Goal: Task Accomplishment & Management: Use online tool/utility

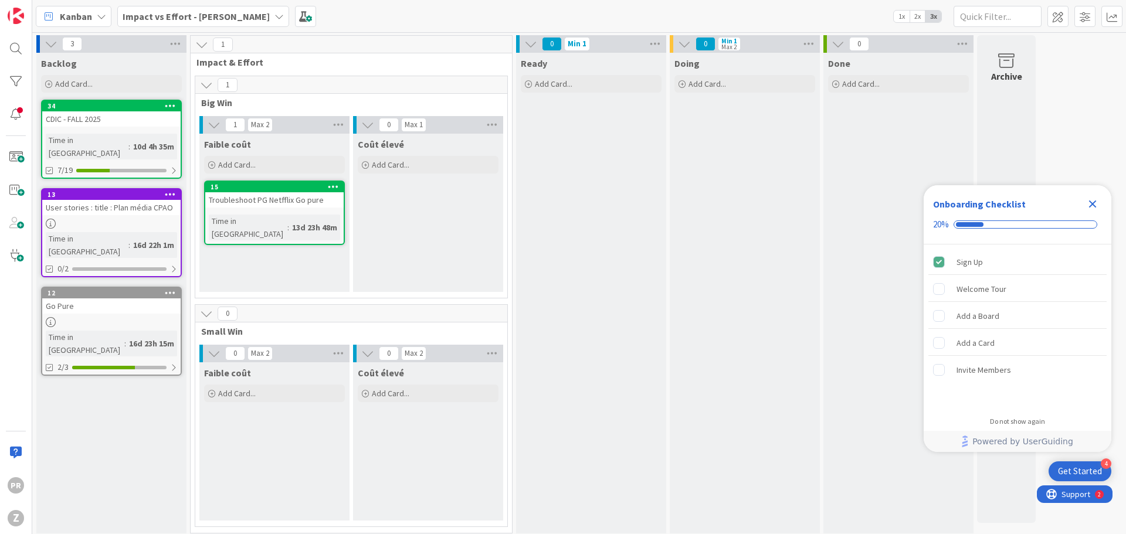
click at [78, 125] on div "CDIC - FALL 2025" at bounding box center [111, 118] width 138 height 15
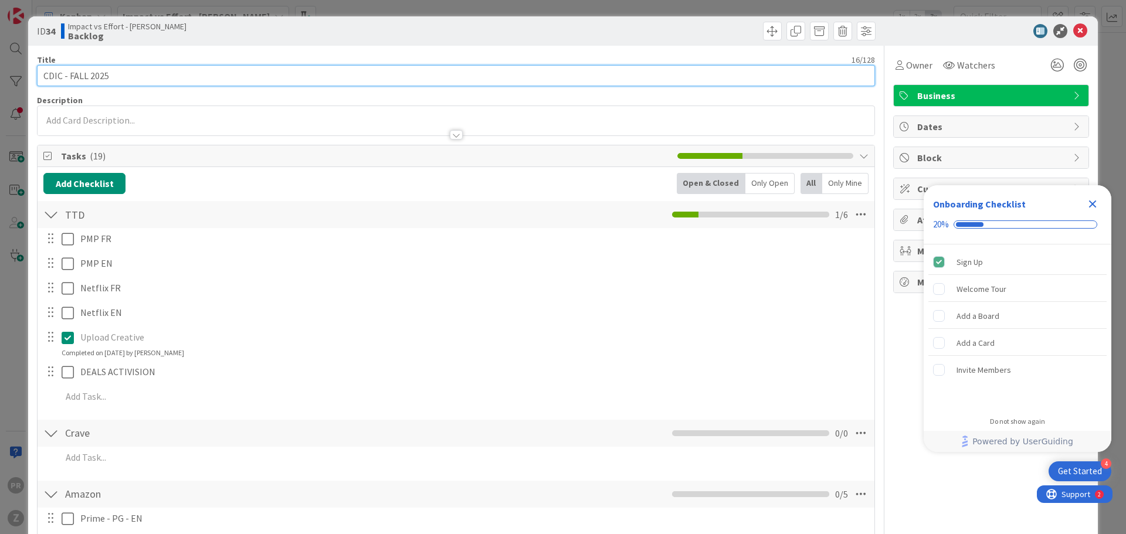
click at [124, 82] on input "CDIC - FALL 2025" at bounding box center [456, 75] width 838 height 21
type input "CDIC - FALL 2025 - Mise en ligne"
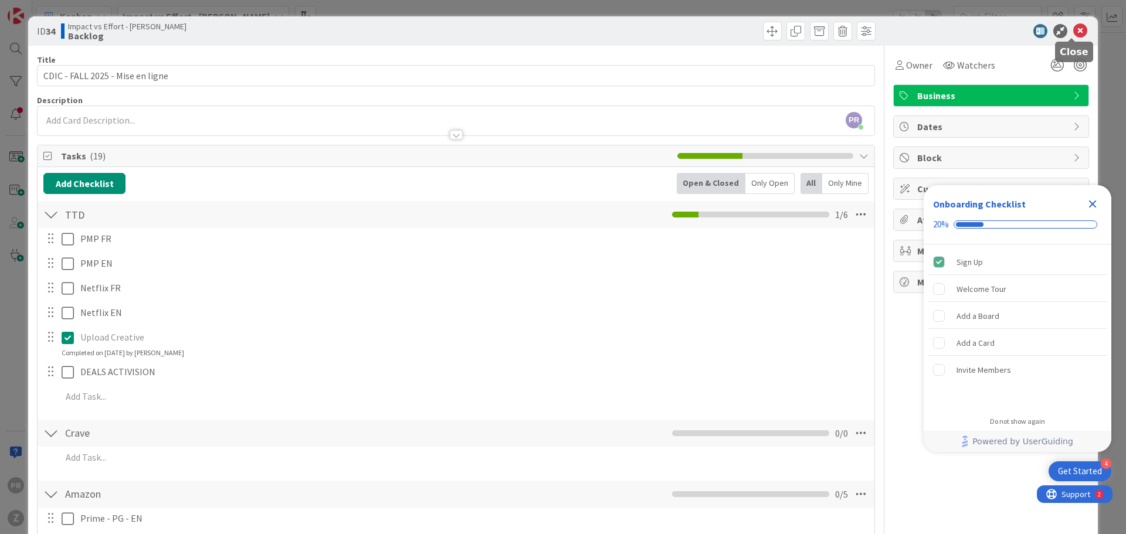
click at [1073, 31] on icon at bounding box center [1080, 31] width 14 height 14
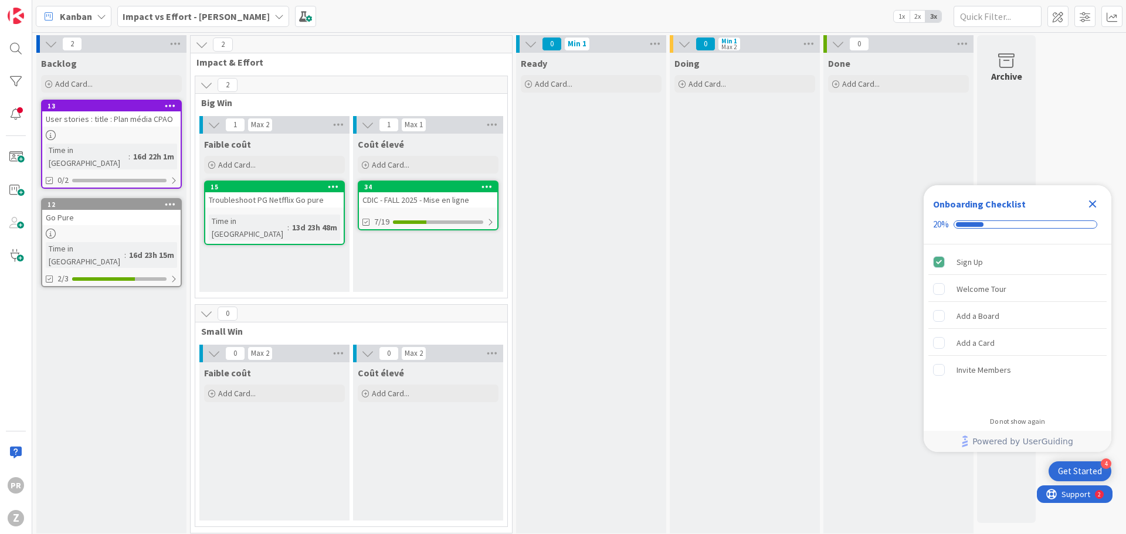
click at [51, 43] on icon at bounding box center [51, 44] width 13 height 13
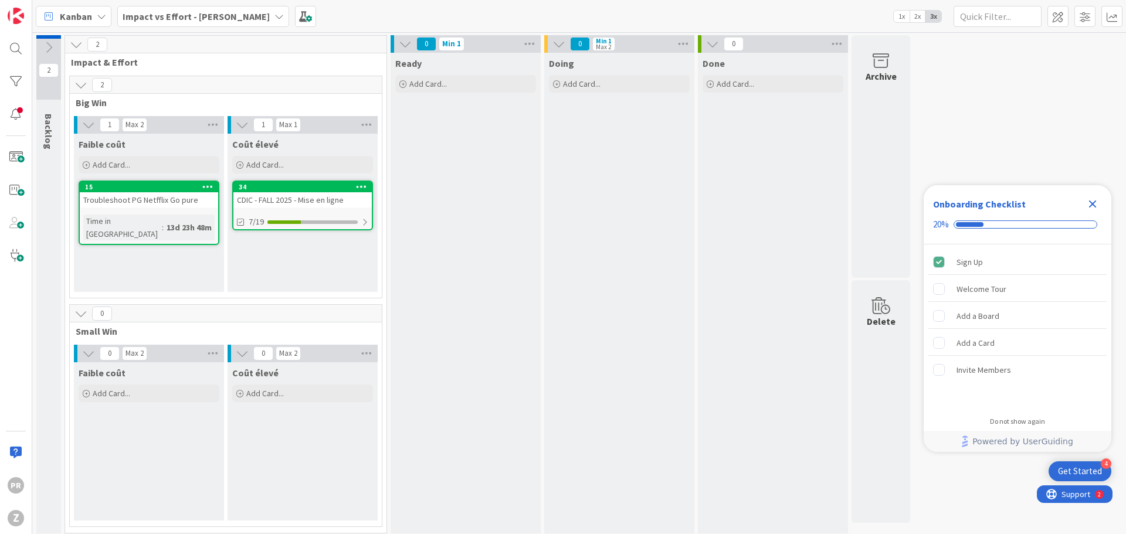
click at [51, 43] on icon at bounding box center [48, 47] width 13 height 13
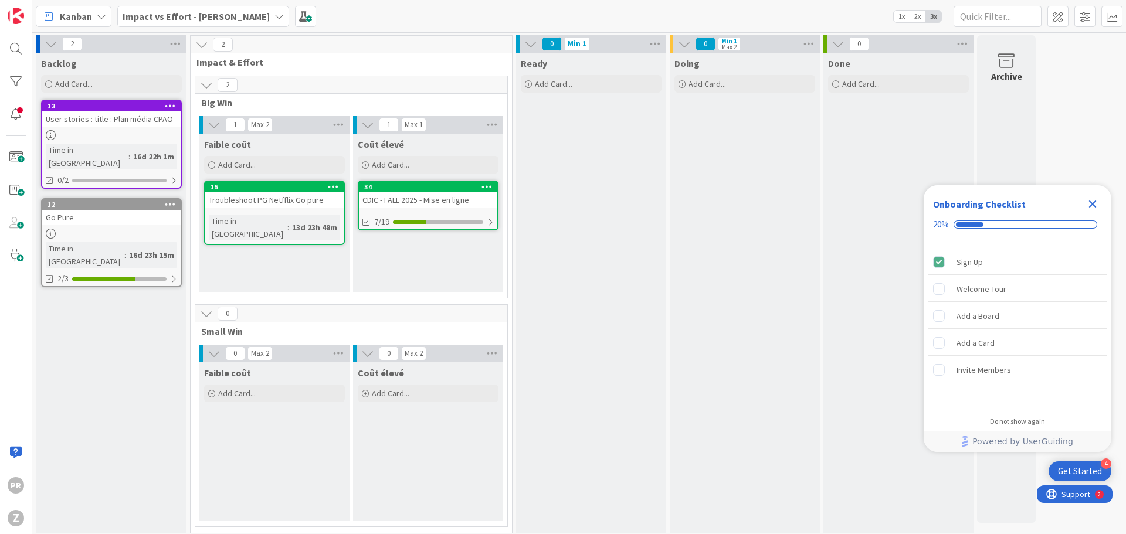
click at [85, 269] on div "Backlog Add Card... 13 User stories : title : Plan média CPAO Time in Column : …" at bounding box center [111, 293] width 150 height 481
click at [48, 84] on icon at bounding box center [48, 84] width 7 height 7
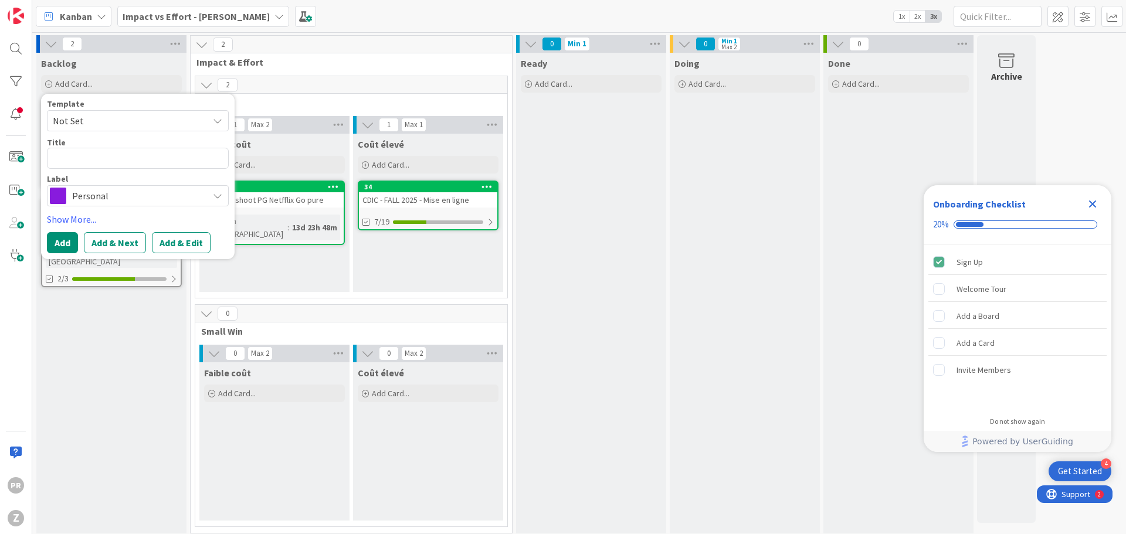
click at [101, 187] on div "Personal" at bounding box center [138, 195] width 182 height 21
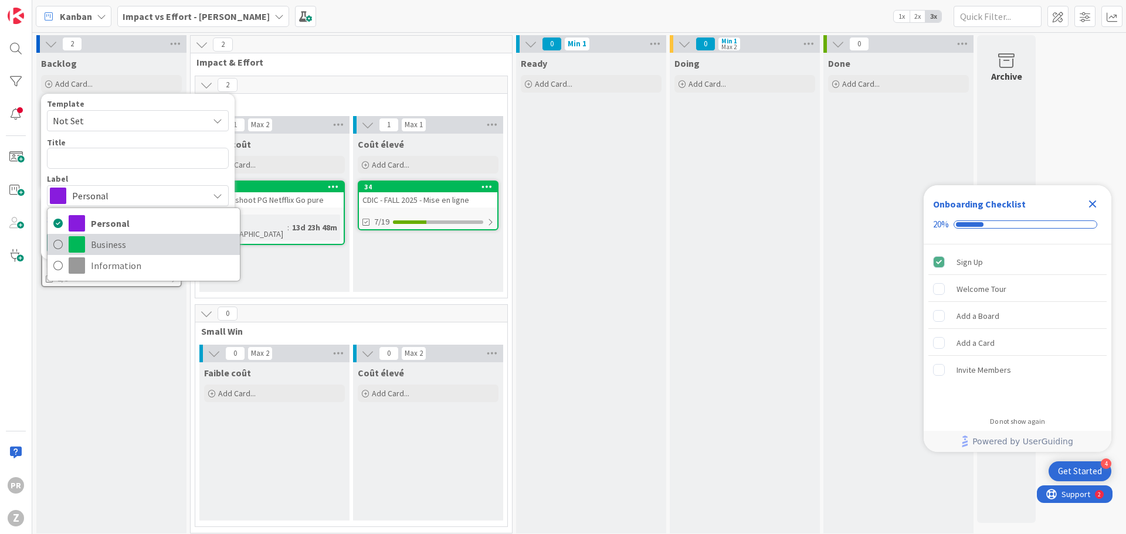
click at [103, 243] on span "Business" at bounding box center [162, 245] width 143 height 18
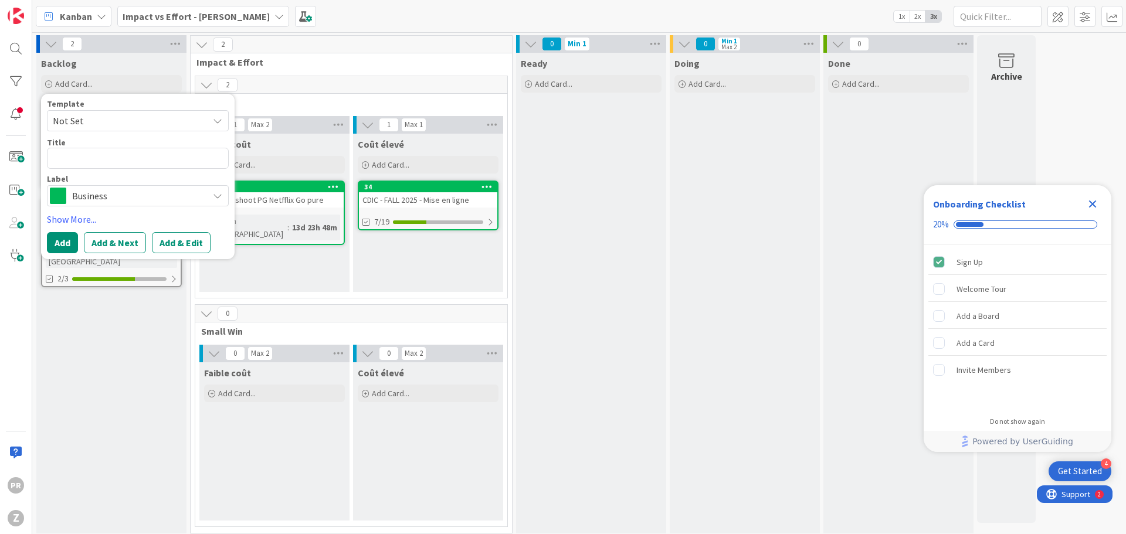
click at [88, 123] on span "Not Set" at bounding box center [126, 120] width 147 height 15
click at [89, 160] on textarea at bounding box center [138, 158] width 182 height 21
type textarea "x"
type textarea "r"
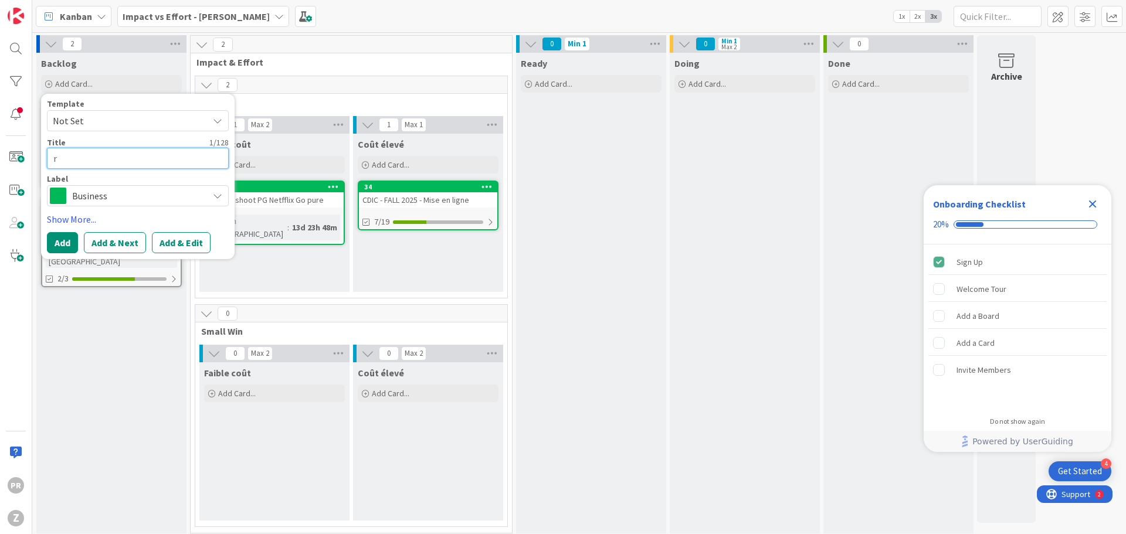
type textarea "x"
type textarea "re"
type textarea "x"
type textarea "r"
type textarea "x"
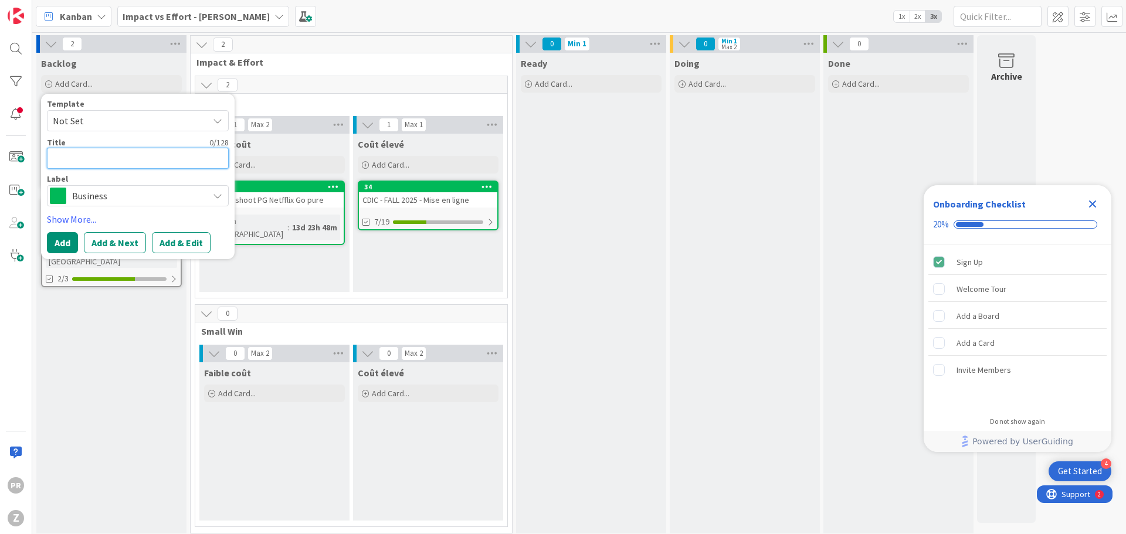
type textarea "R"
type textarea "x"
type textarea "Re"
type textarea "x"
type textarea "Re;"
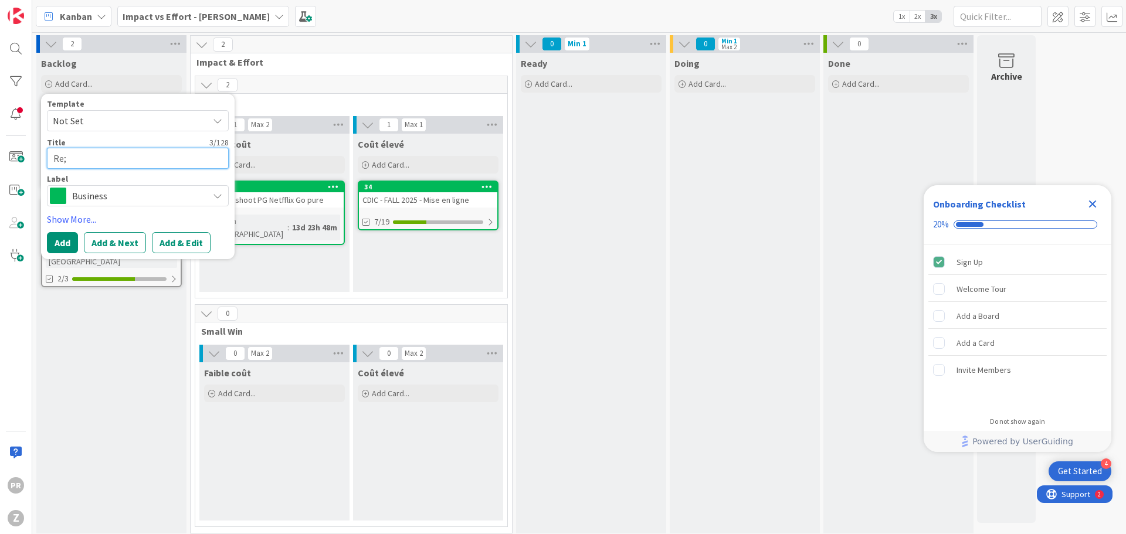
type textarea "x"
type textarea "Re"
type textarea "x"
type textarea "Rela"
type textarea "x"
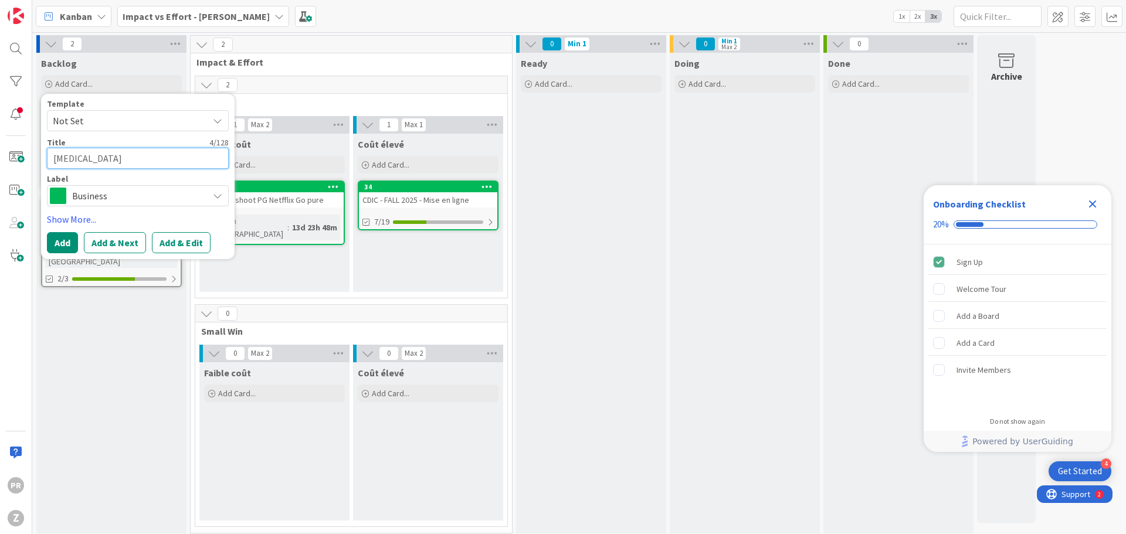
type textarea "Relat"
type textarea "x"
type textarea "Relatio"
type textarea "x"
type textarea "Relatiop"
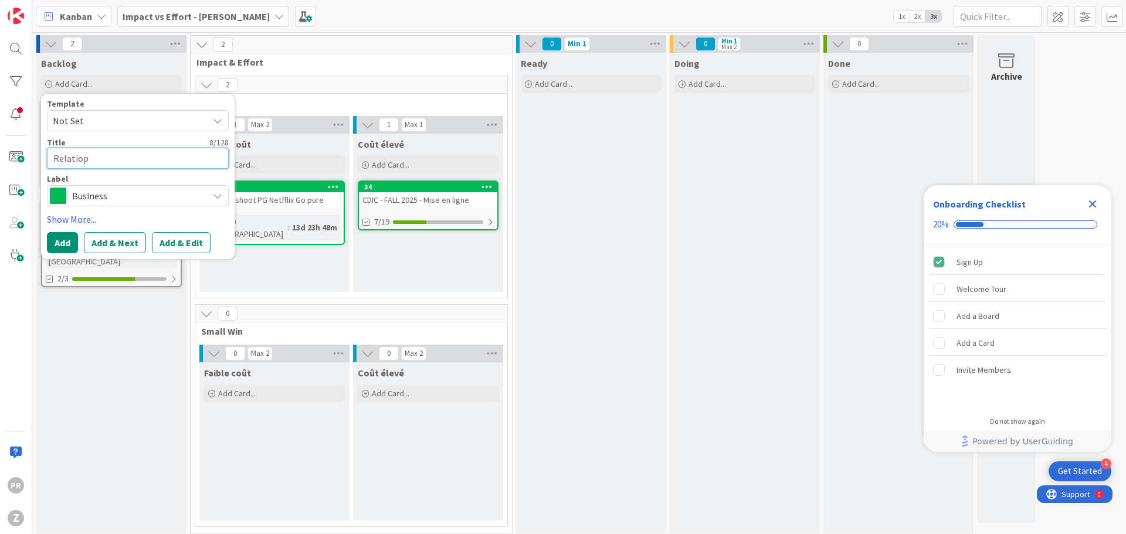
type textarea "x"
type textarea "Relatio"
type textarea "x"
type textarea "Relation"
type textarea "x"
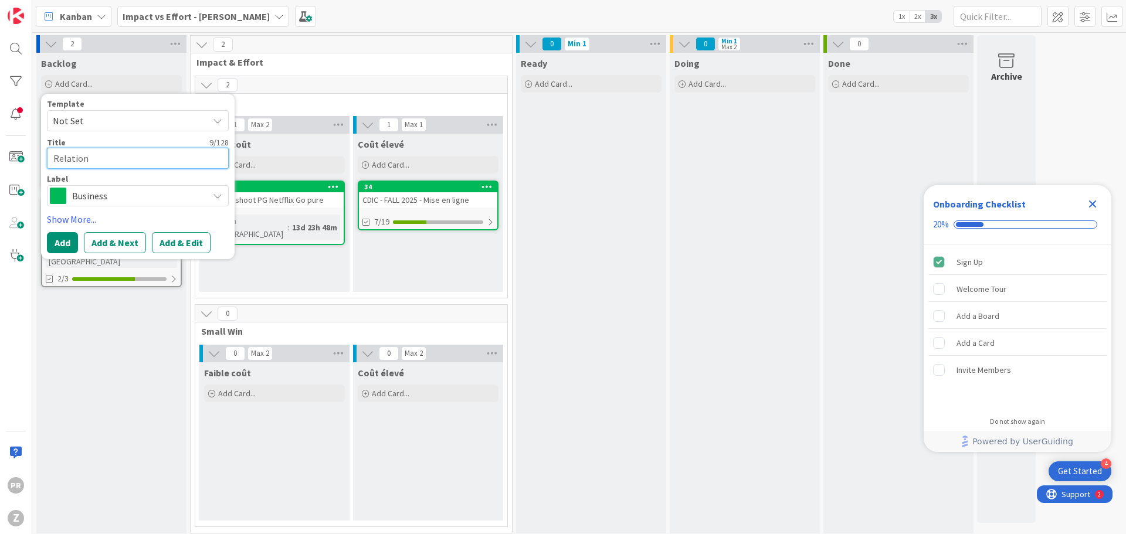
type textarea "Relation {"
type textarea "x"
type textarea "Relation {P"
type textarea "x"
type textarea "Relation {Pa"
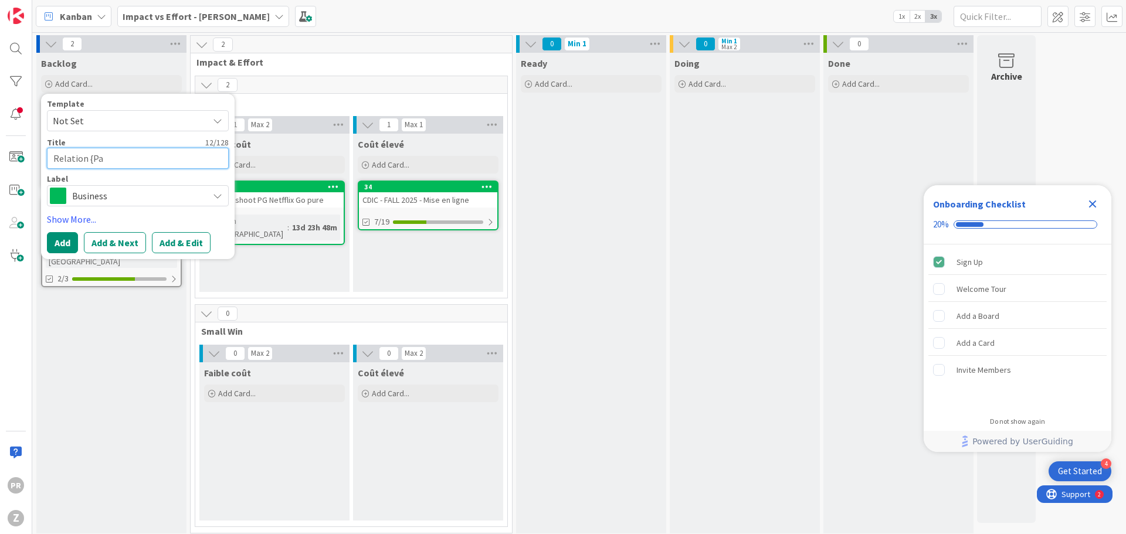
type textarea "x"
type textarea "Relation {P"
type textarea "x"
type textarea "Relation {"
type textarea "x"
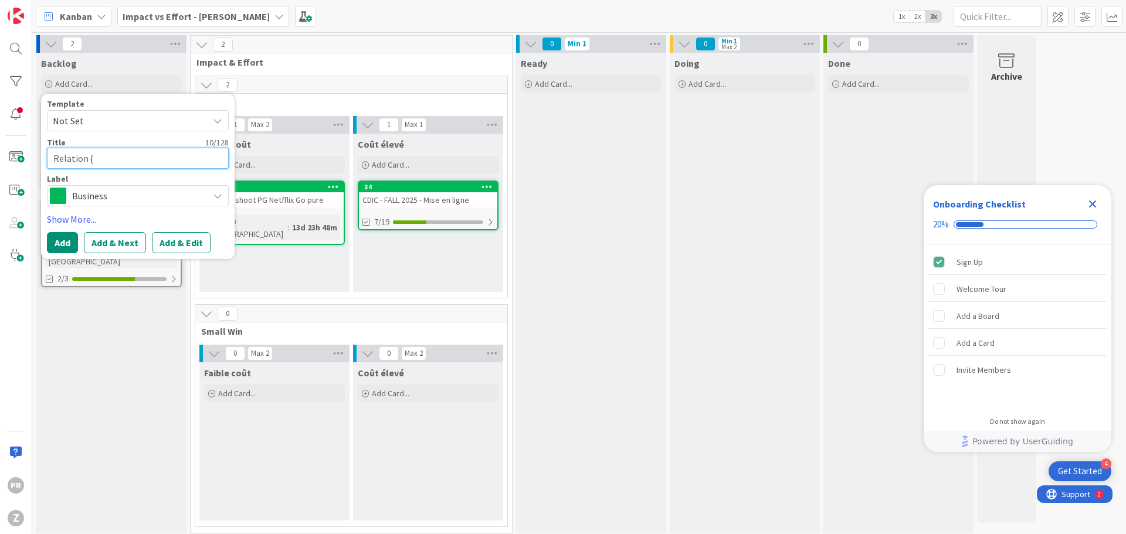
type textarea "Relation"
type textarea "x"
type textarea "Relation"
type textarea "x"
type textarea "RelationP"
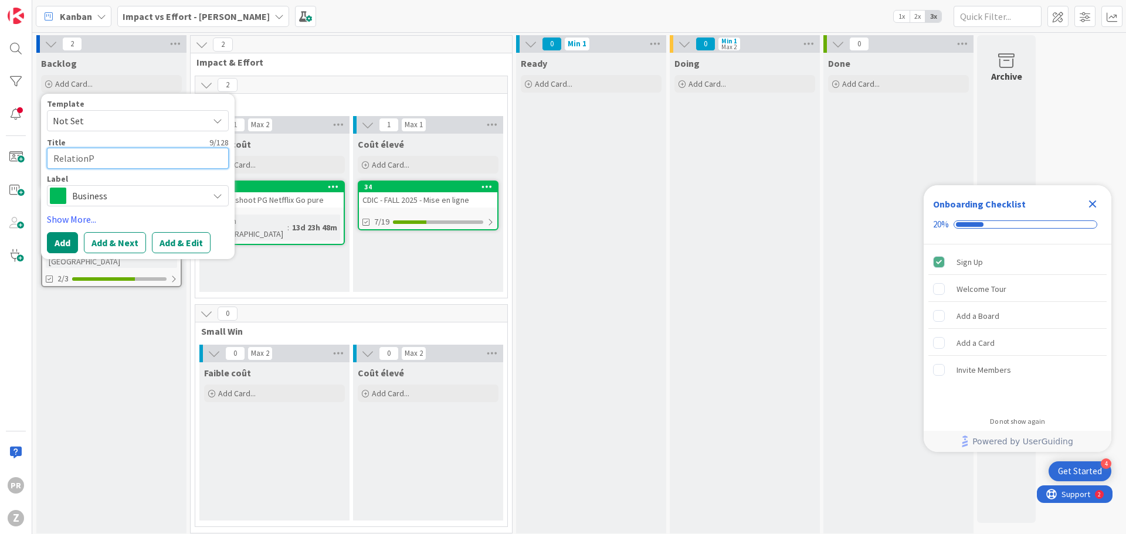
type textarea "x"
type textarea "Relation"
type textarea "x"
type textarea "Relation"
type textarea "x"
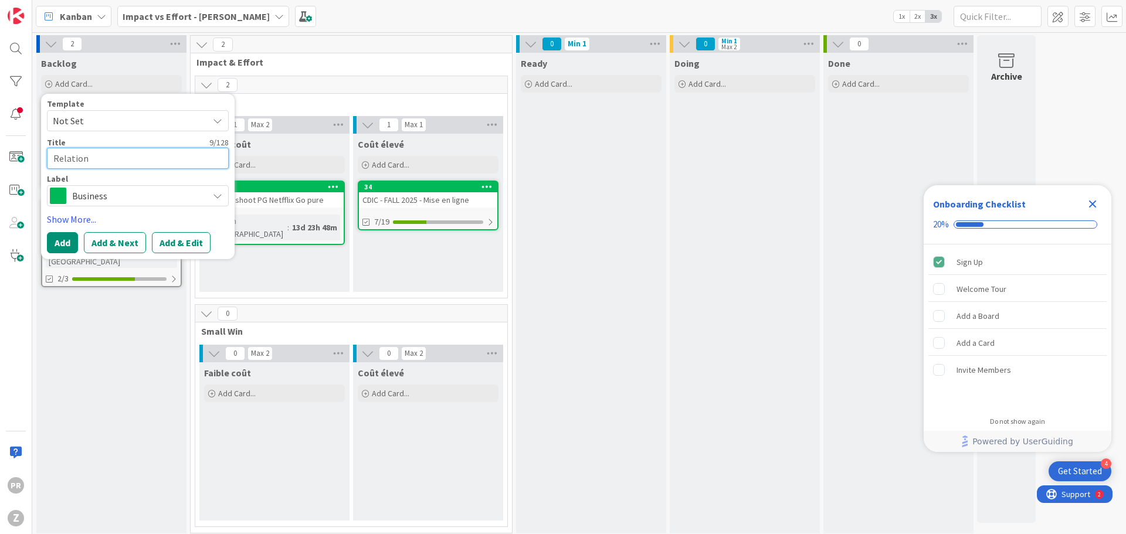
type textarea "Relation P"
type textarea "x"
type textarea "Relation Pa"
type textarea "x"
type textarea "Relation Paa"
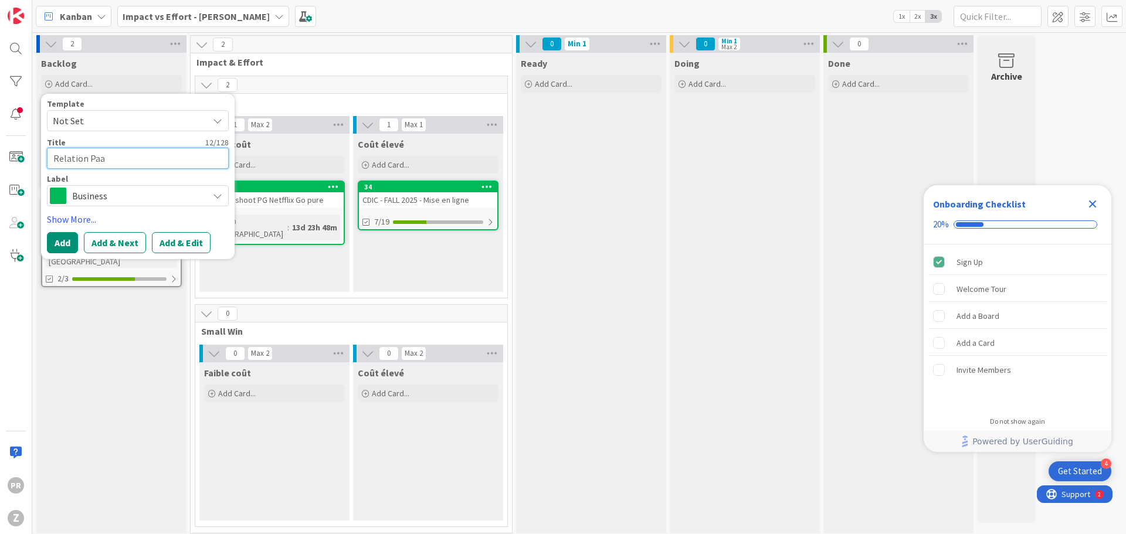
type textarea "x"
type textarea "Relation Par"
type textarea "x"
type textarea "Relation Part"
type textarea "x"
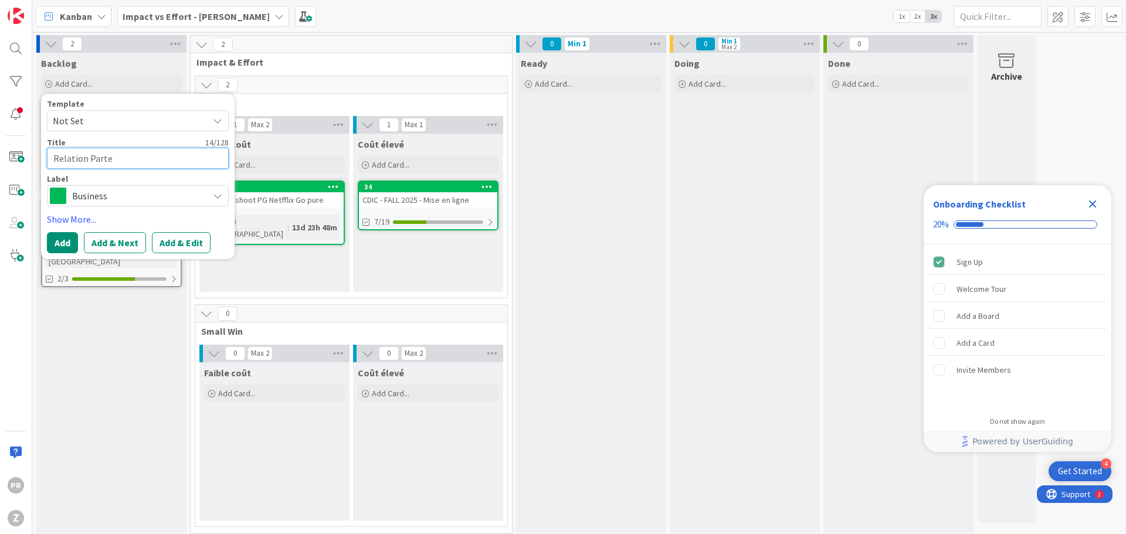
type textarea "Relation Parten"
type textarea "x"
type textarea "Relation Partenm"
type textarea "x"
type textarea "Relation Partenma"
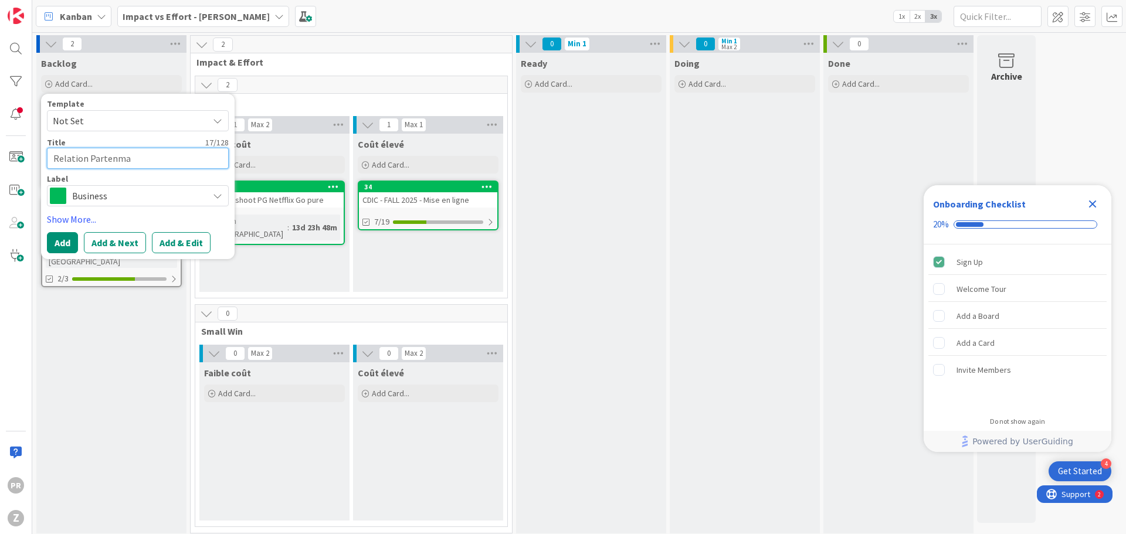
type textarea "x"
type textarea "Relation Partenm"
type textarea "x"
type textarea "Relation Parten"
type textarea "x"
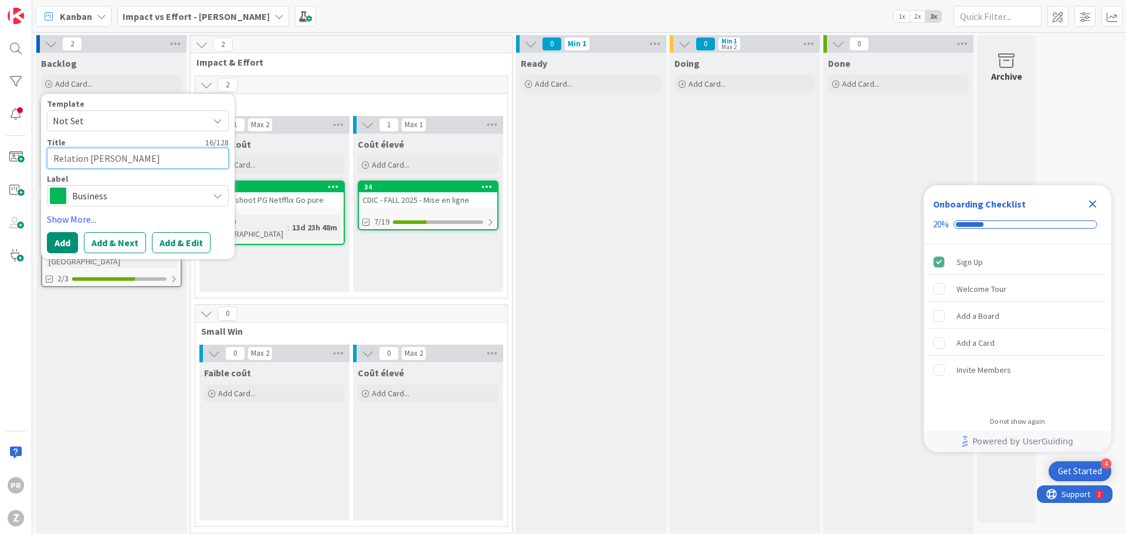
type textarea "Relation Parte"
type textarea "x"
type textarea "Relation Partea"
type textarea "x"
type textarea "Relation Parte"
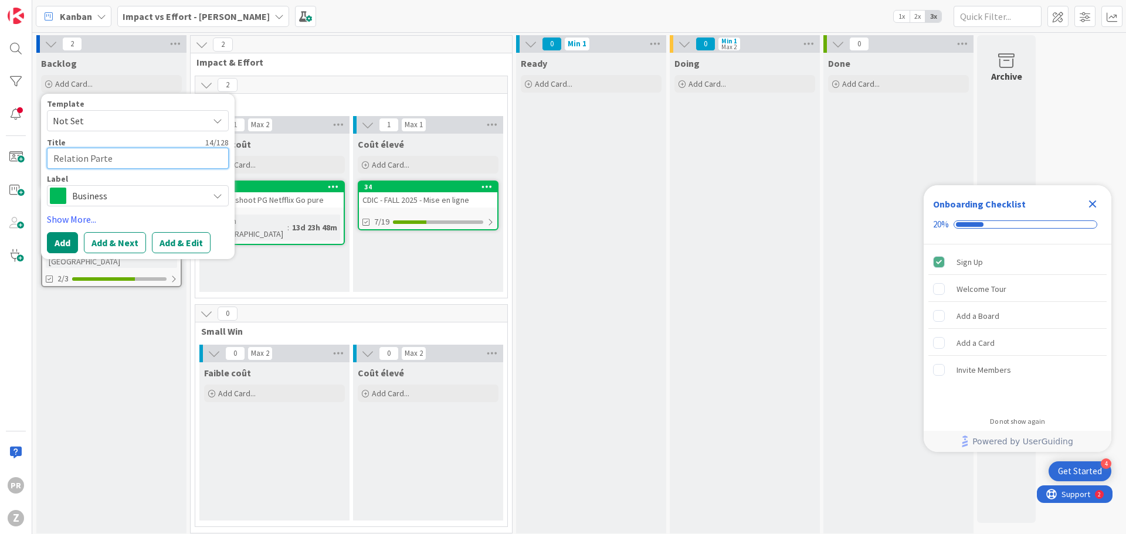
type textarea "x"
type textarea "Relation Parten"
type textarea "x"
type textarea "Relation Partena"
type textarea "x"
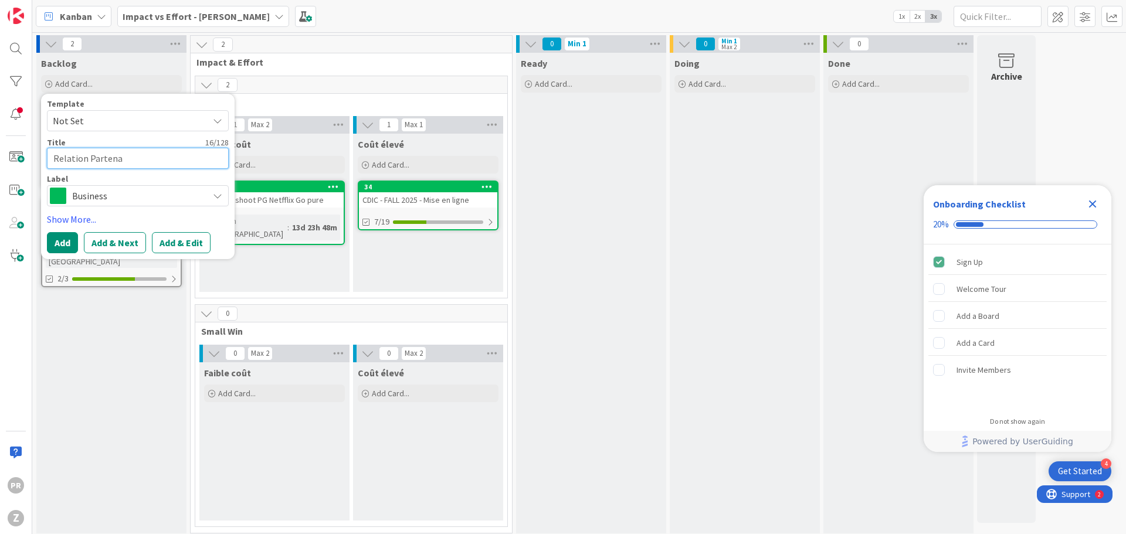
type textarea "Relation Partenai"
type textarea "x"
type textarea "Relation Partenair"
type textarea "x"
type textarea "Relation Partenaire"
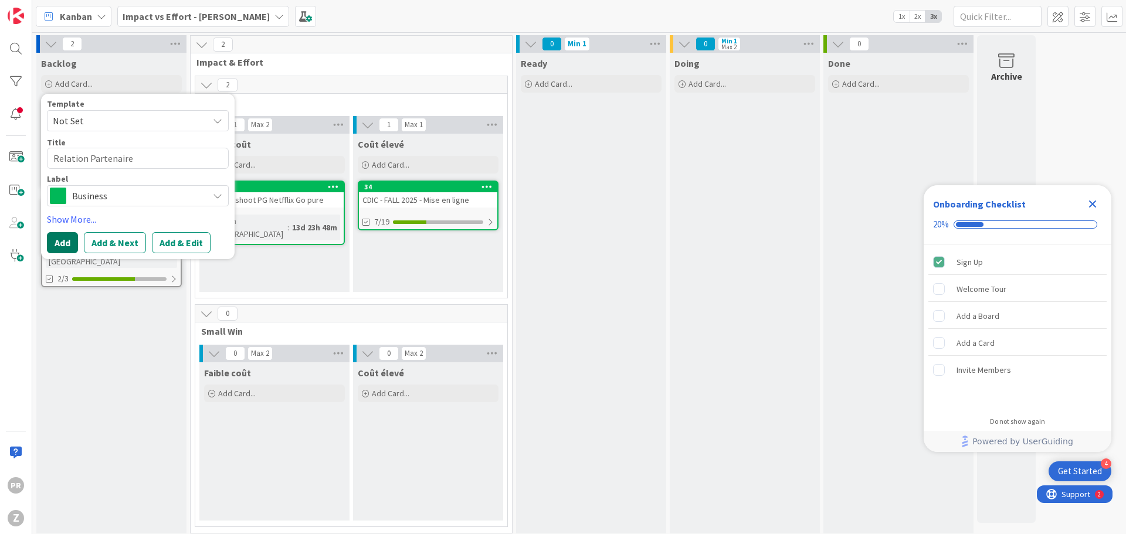
click at [51, 242] on button "Add" at bounding box center [62, 242] width 31 height 21
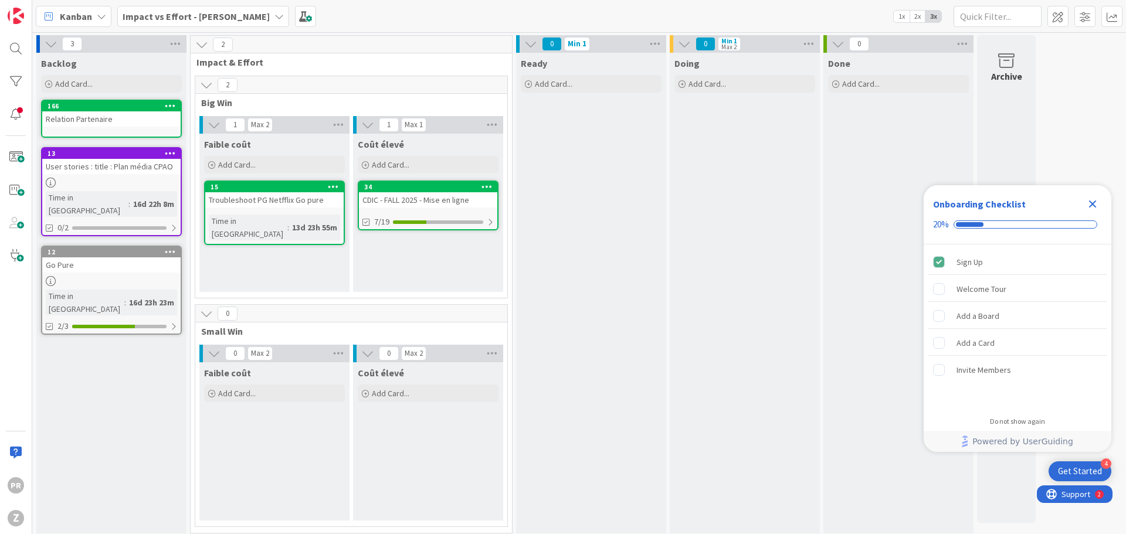
click at [119, 126] on div "Relation Partenaire" at bounding box center [111, 118] width 138 height 15
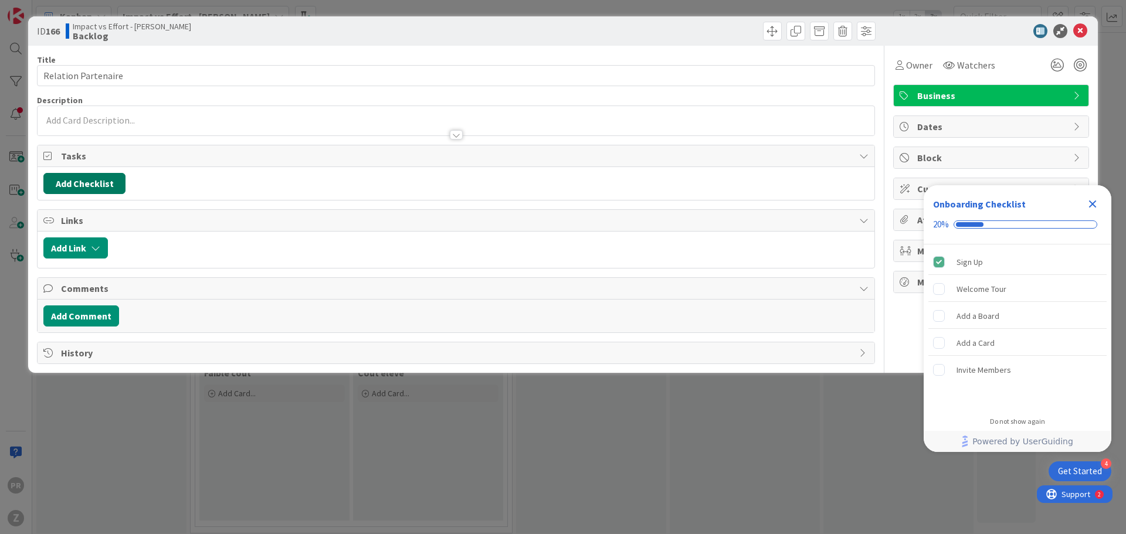
click at [104, 179] on button "Add Checklist" at bounding box center [84, 183] width 82 height 21
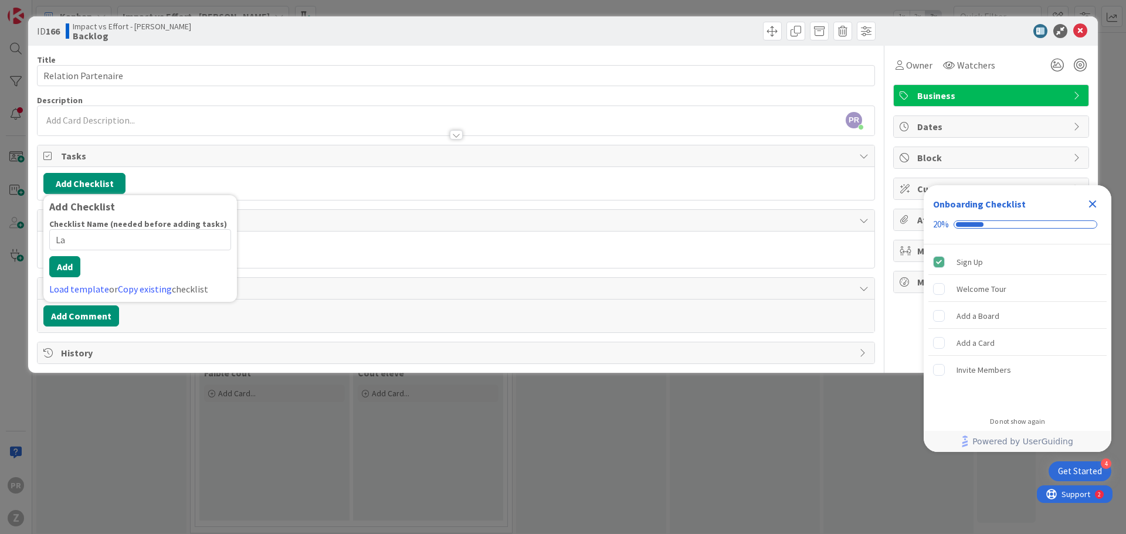
type input "L"
click at [56, 250] on input "Accepter les deals" at bounding box center [140, 239] width 182 height 21
type input "La presse - Accepter les deals"
click at [65, 276] on button "Add" at bounding box center [64, 266] width 31 height 21
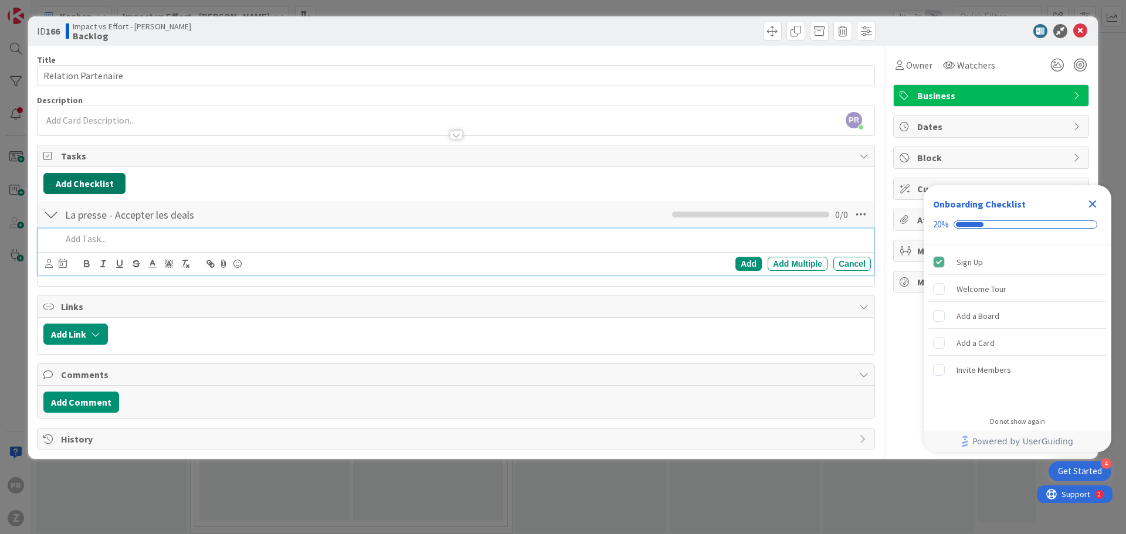
click at [113, 183] on button "Add Checklist" at bounding box center [84, 183] width 82 height 21
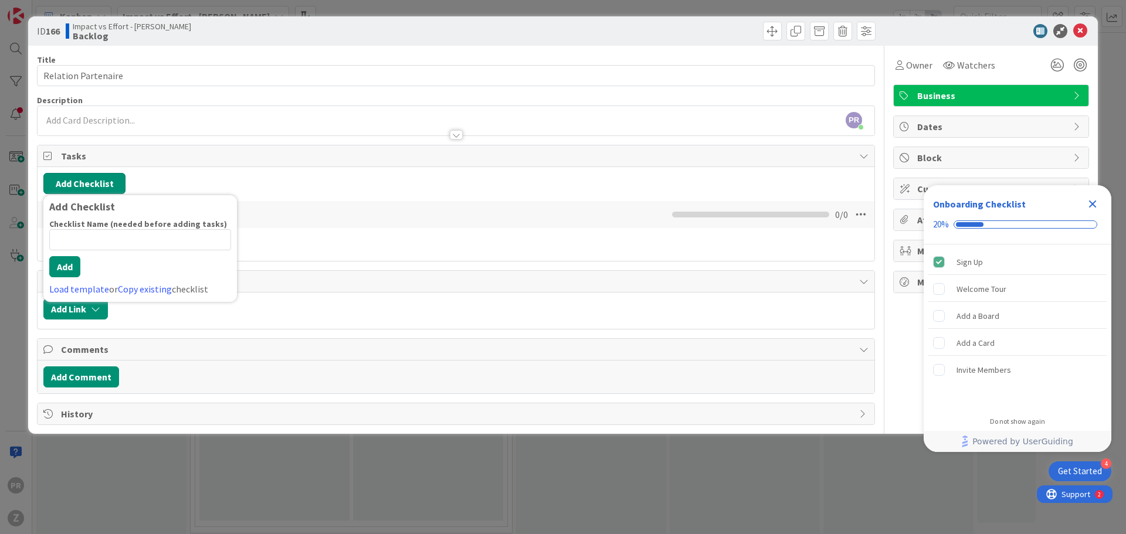
click at [113, 183] on button "Add Checklist" at bounding box center [84, 183] width 82 height 21
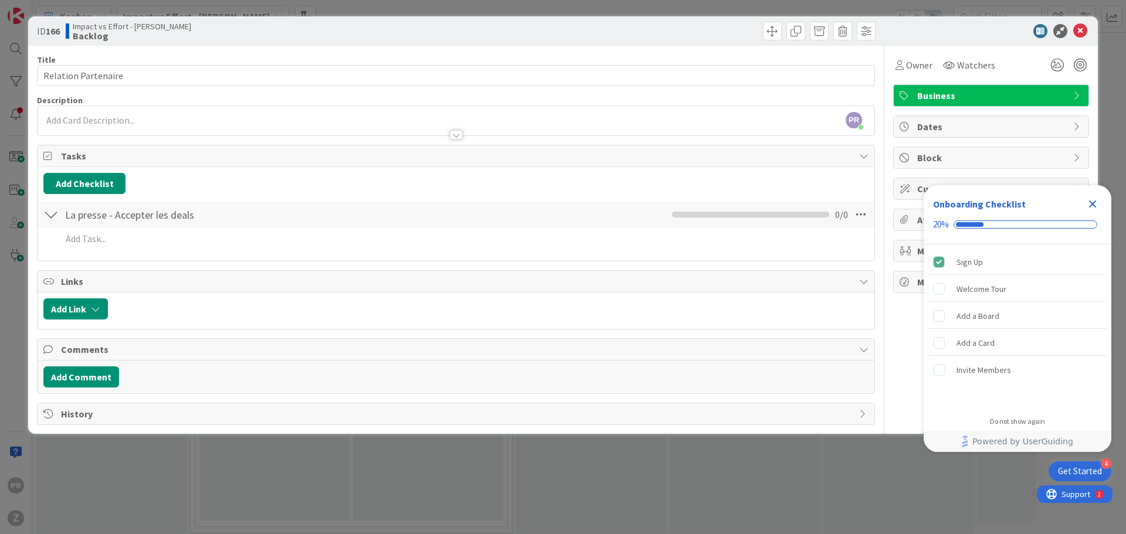
click at [1090, 205] on icon "Close Checklist" at bounding box center [1093, 205] width 8 height 8
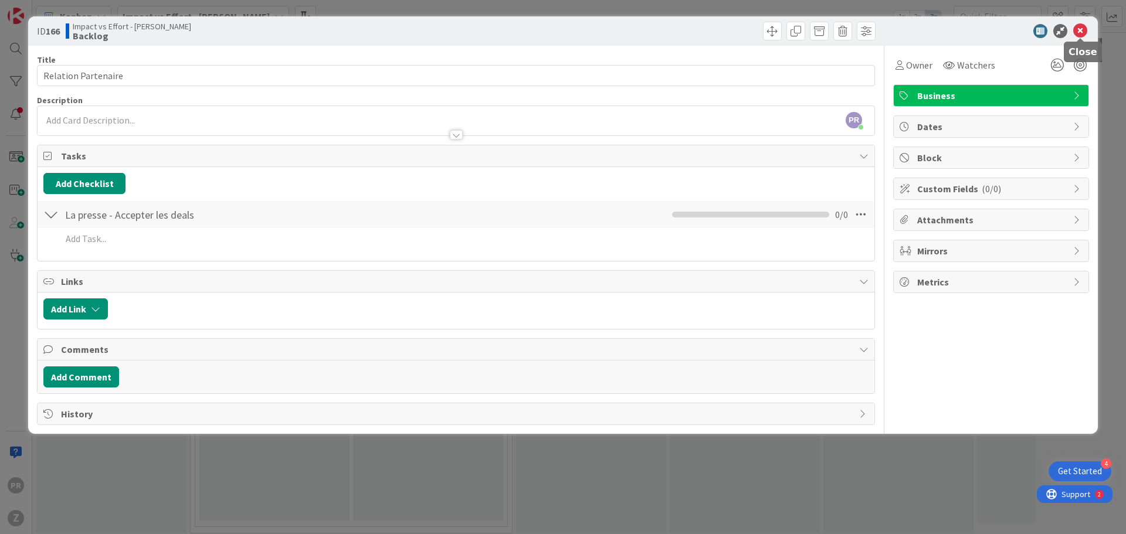
click at [1080, 28] on icon at bounding box center [1080, 31] width 14 height 14
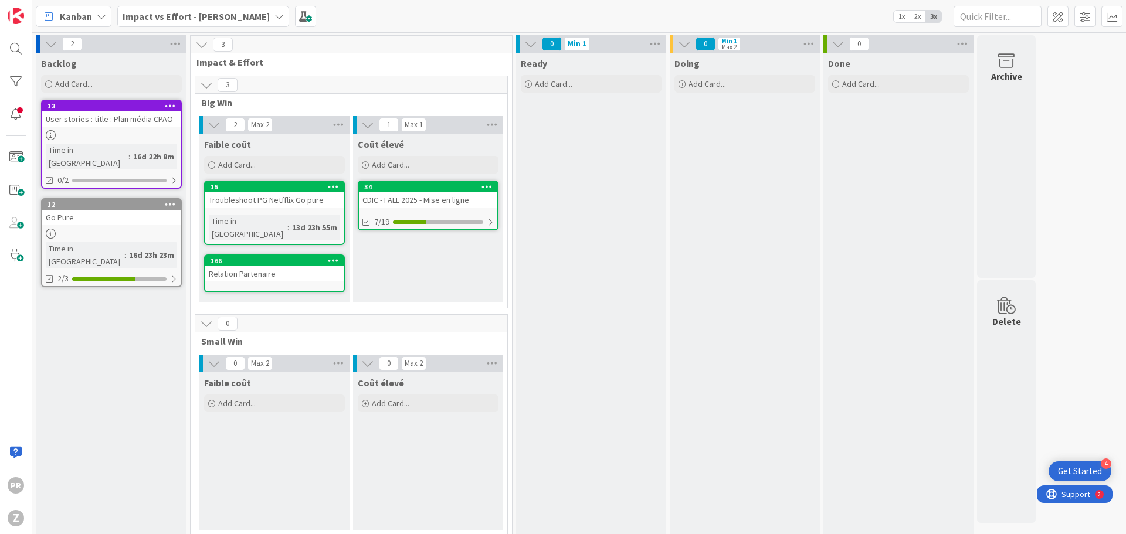
click at [261, 256] on div "166" at bounding box center [274, 261] width 138 height 11
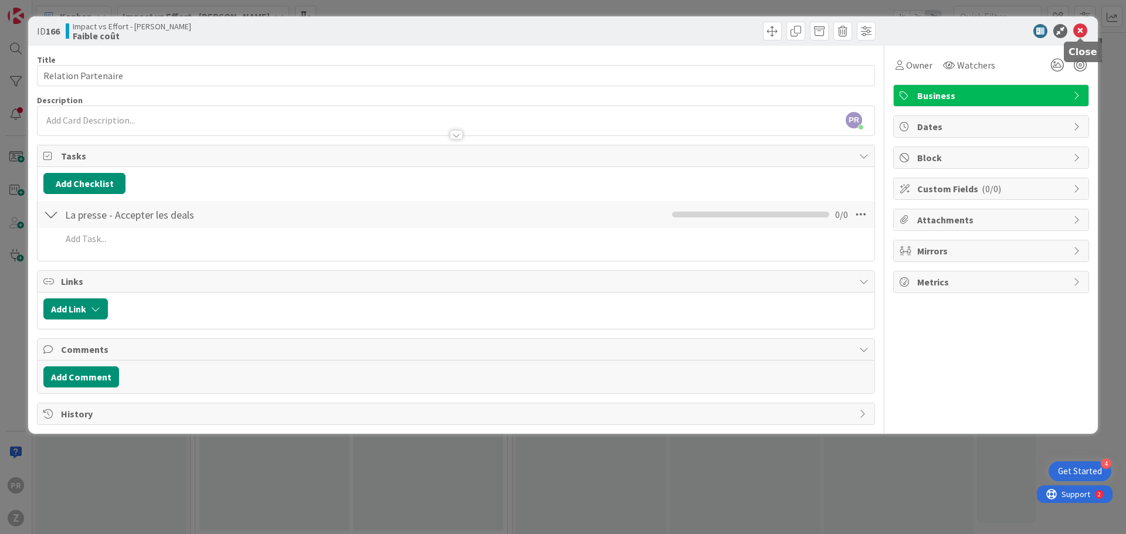
click at [1083, 29] on icon at bounding box center [1080, 31] width 14 height 14
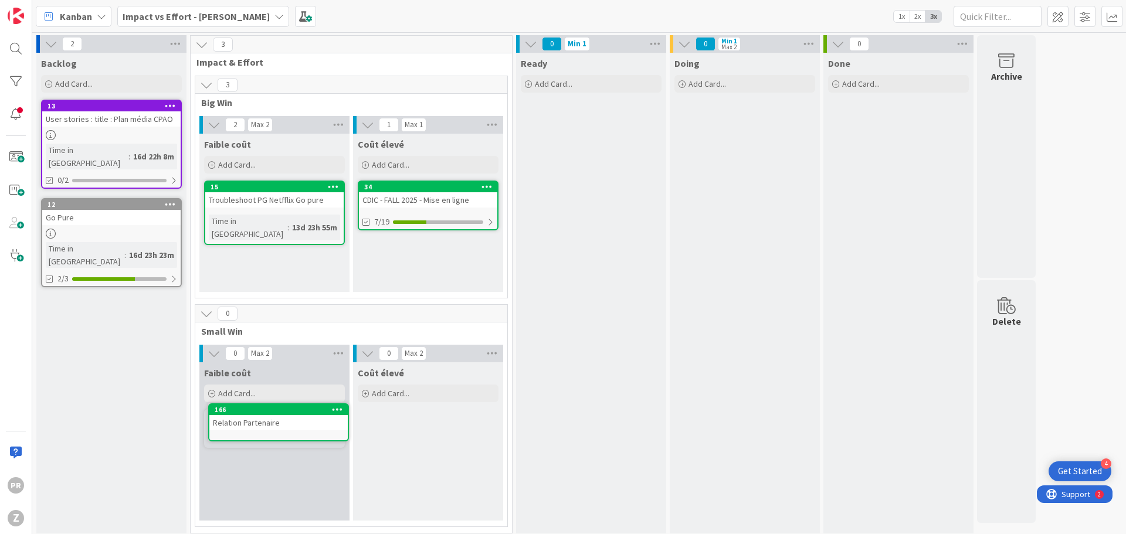
scroll to position [5, 0]
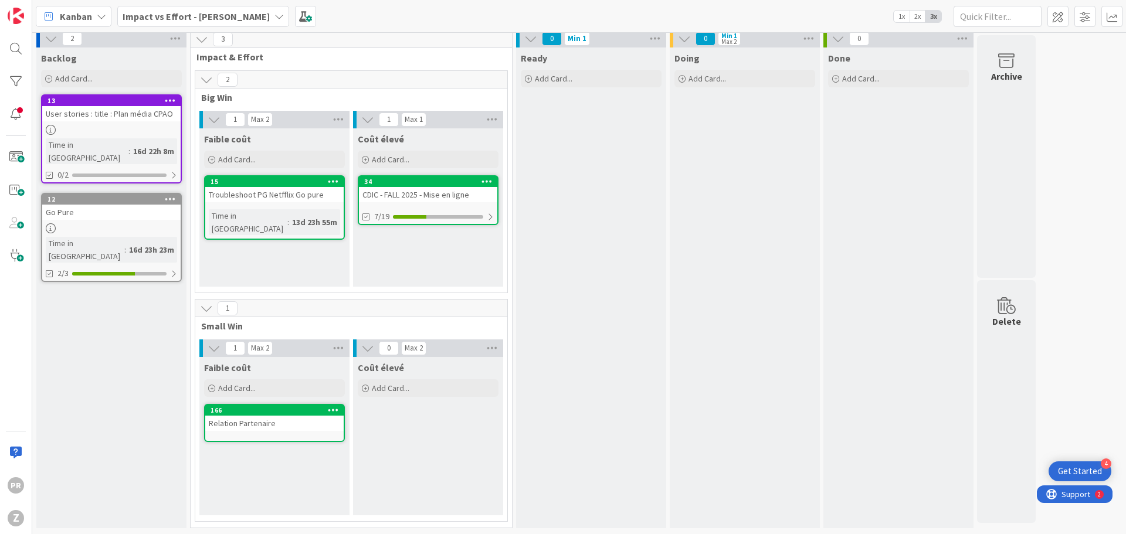
click at [554, 167] on div "Ready Add Card..." at bounding box center [591, 288] width 150 height 481
click at [567, 140] on div "Ready Add Card..." at bounding box center [591, 288] width 150 height 481
click at [657, 38] on icon at bounding box center [655, 39] width 15 height 18
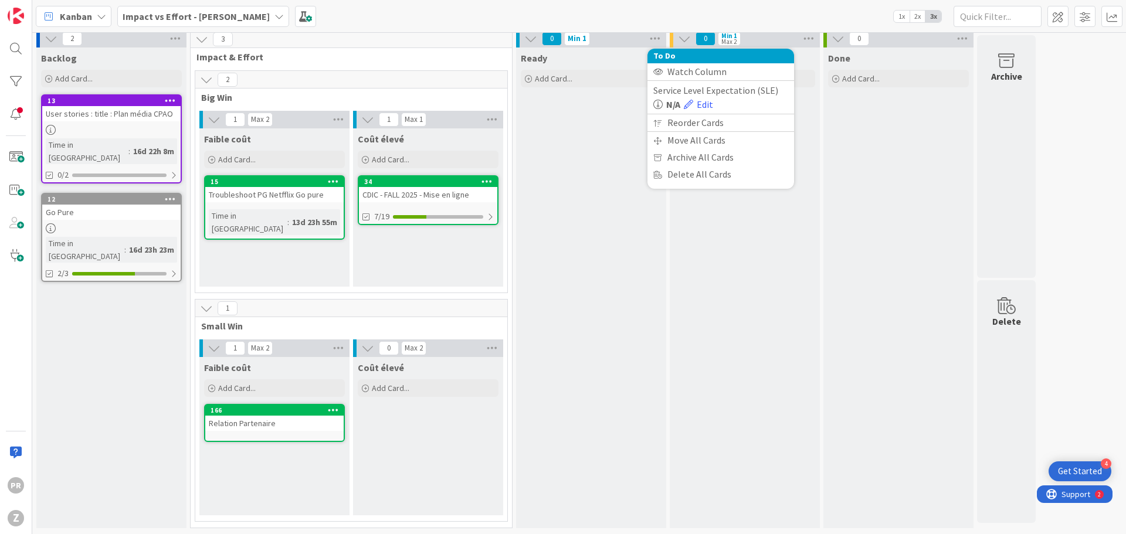
click at [528, 40] on icon at bounding box center [530, 38] width 13 height 13
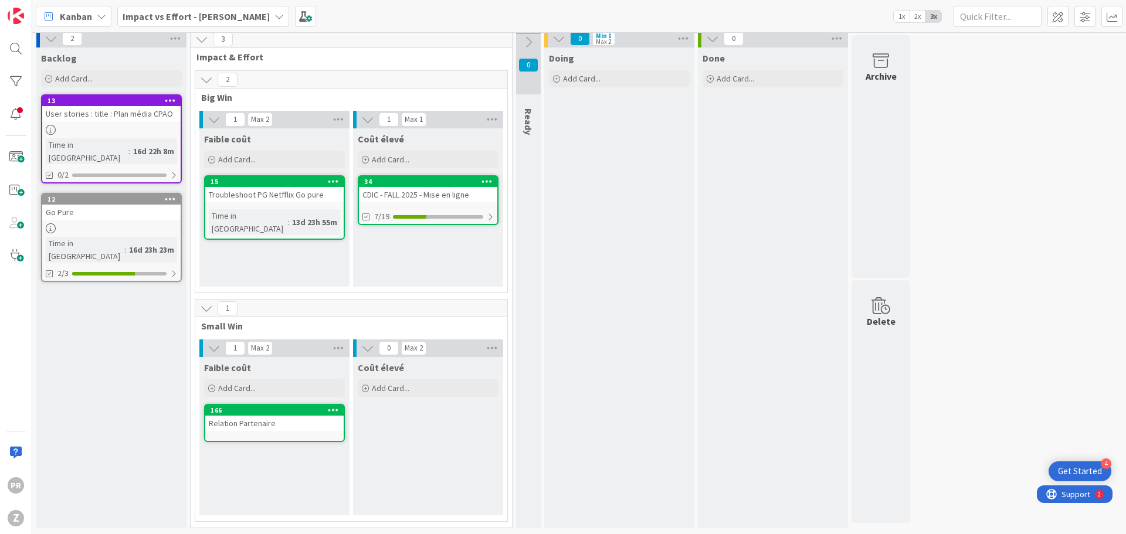
click at [528, 40] on icon at bounding box center [528, 42] width 13 height 13
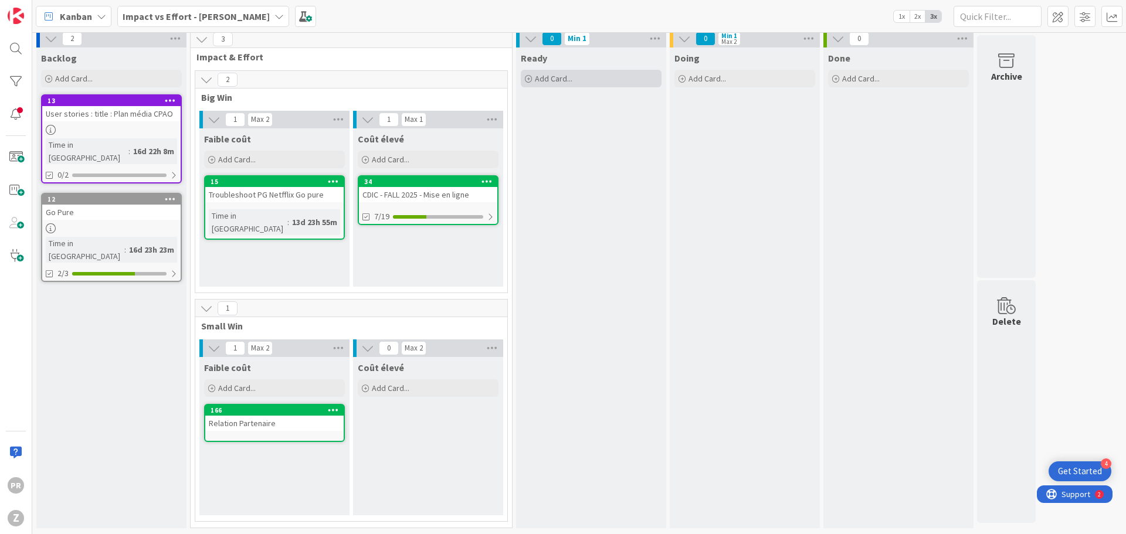
click at [543, 72] on div "Add Card..." at bounding box center [591, 79] width 141 height 18
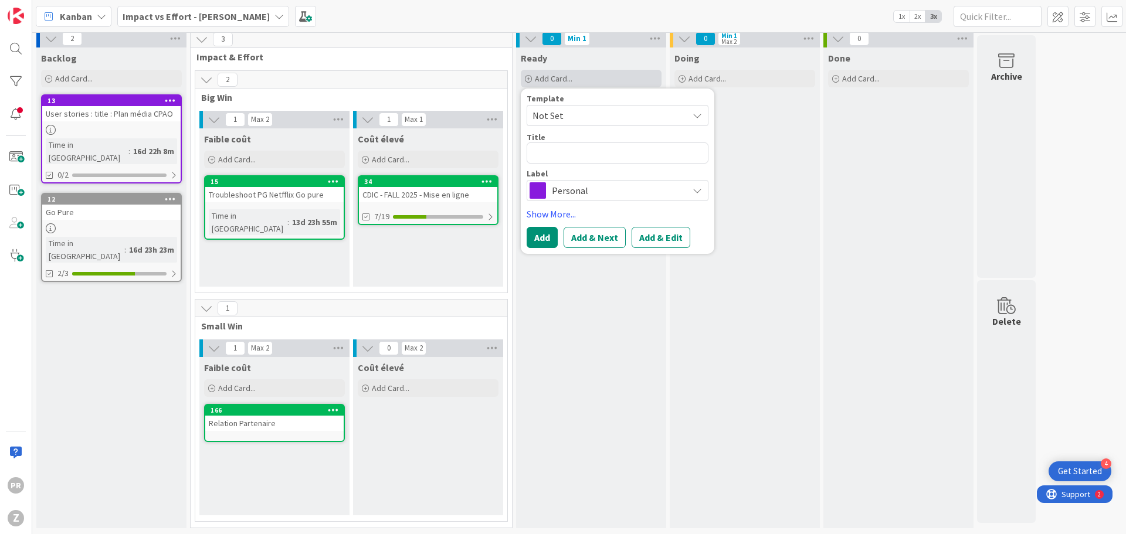
click at [543, 72] on div "Add Card..." at bounding box center [591, 79] width 141 height 18
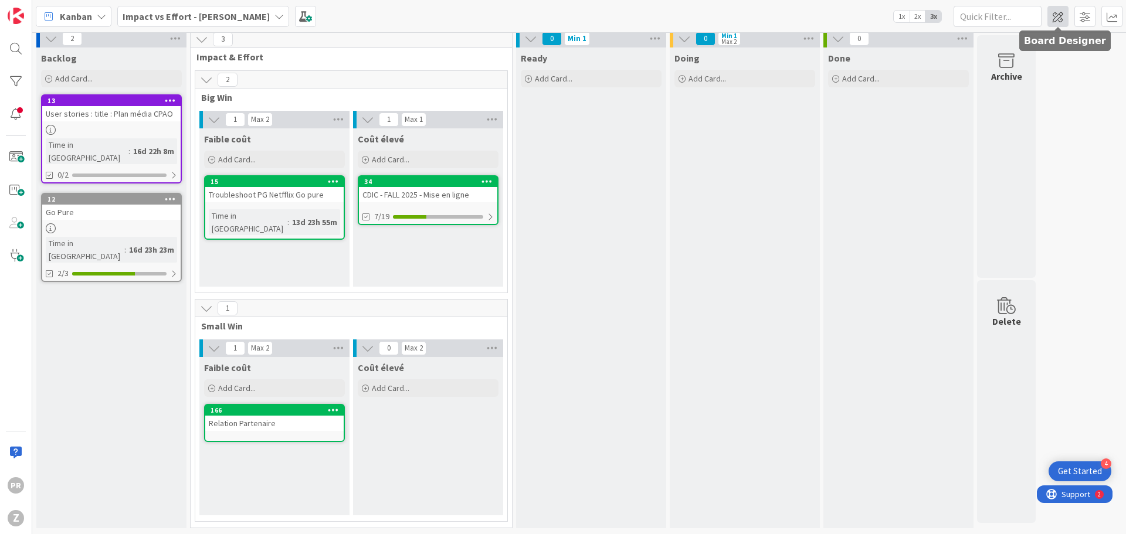
click at [1060, 23] on span at bounding box center [1058, 16] width 21 height 21
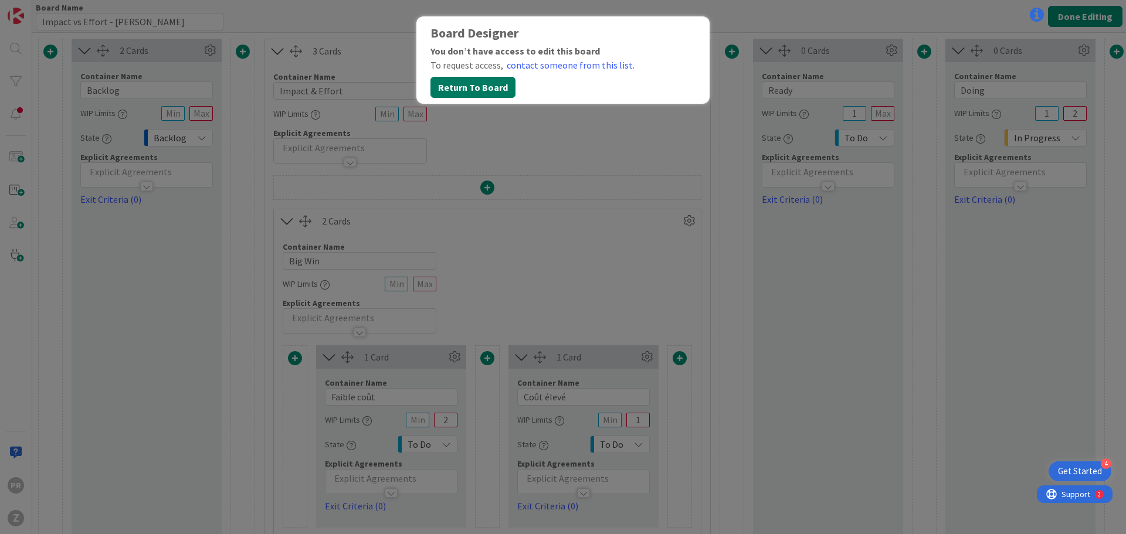
click at [453, 86] on button "Return To Board" at bounding box center [473, 87] width 85 height 21
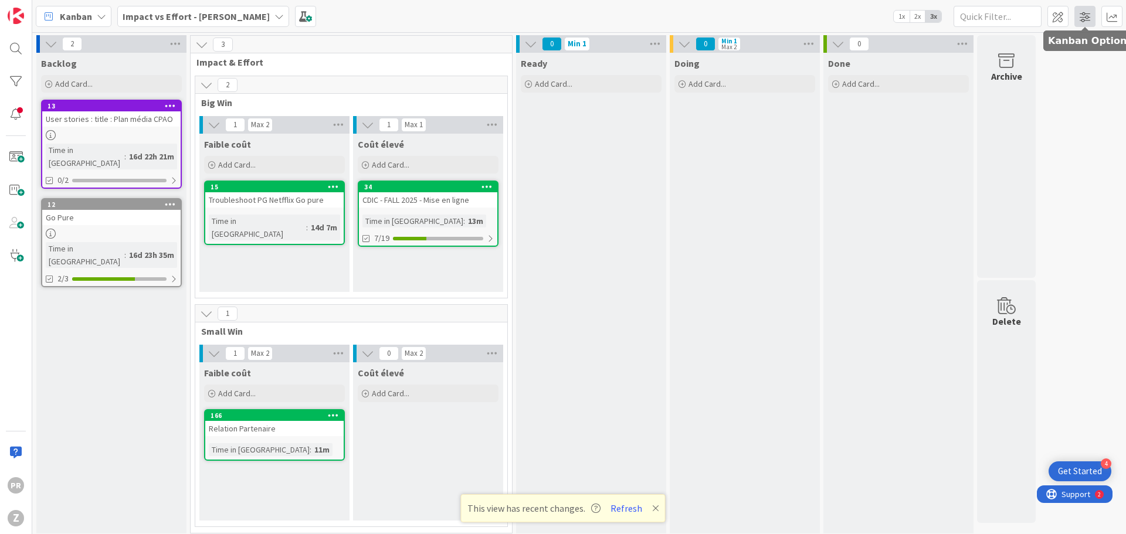
click at [1083, 13] on span at bounding box center [1085, 16] width 21 height 21
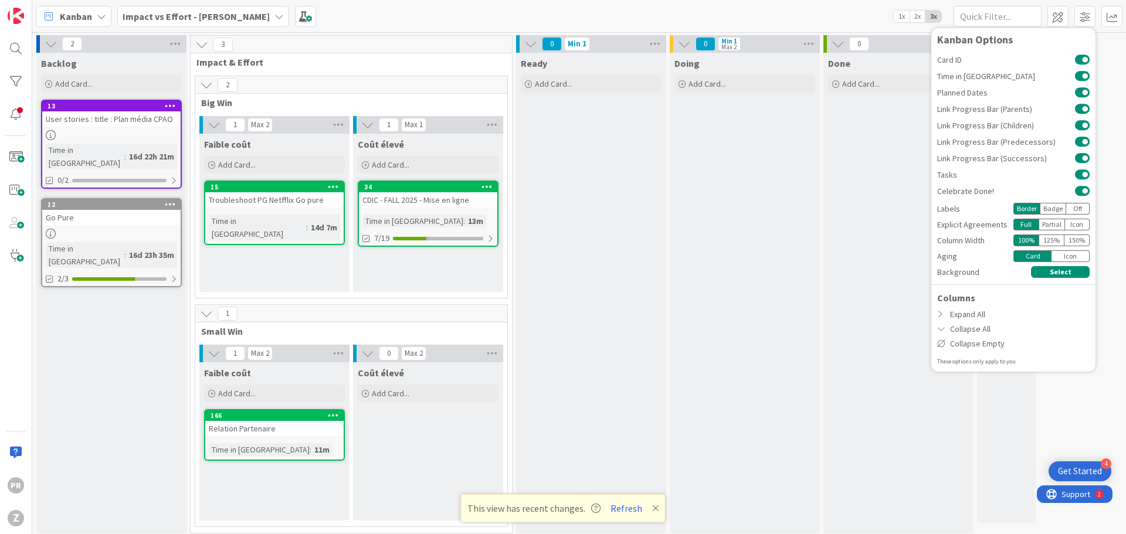
click at [89, 311] on div "Backlog Add Card... 13 User stories : title : Plan média CPAO Time in Column : …" at bounding box center [111, 293] width 150 height 481
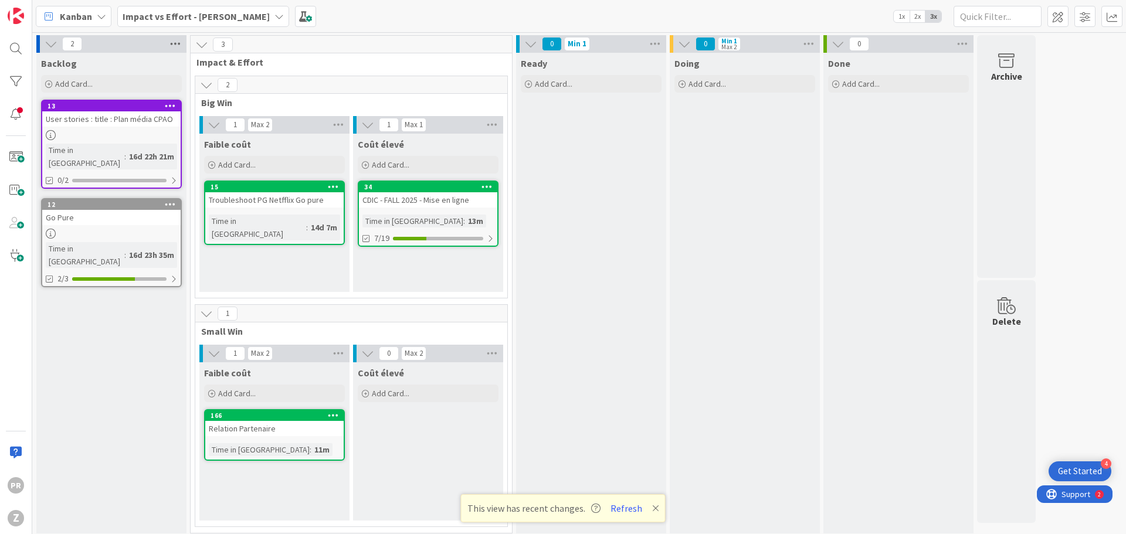
click at [175, 42] on icon at bounding box center [175, 44] width 15 height 18
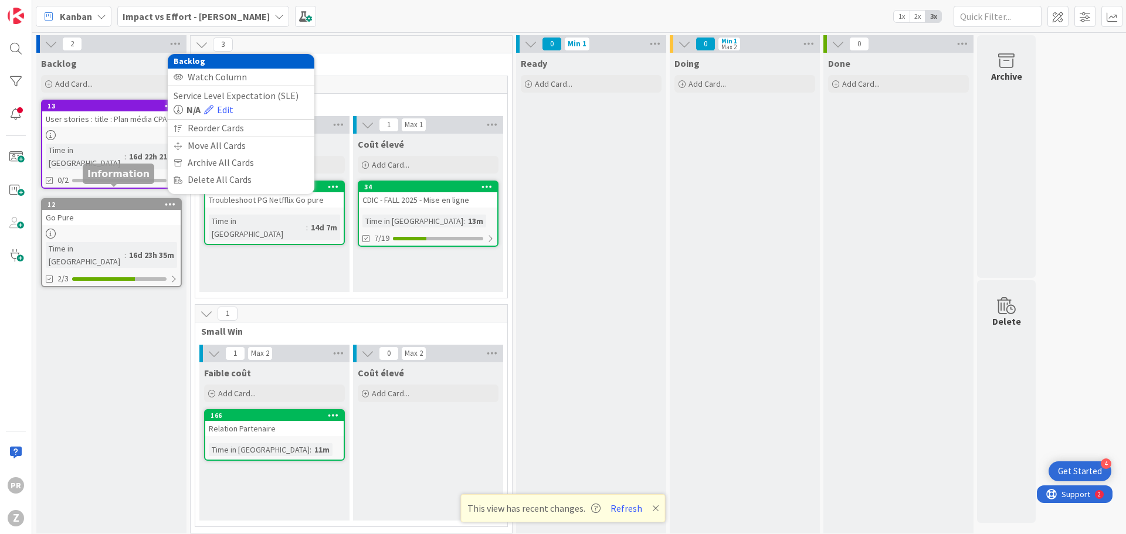
click at [79, 201] on div "12" at bounding box center [114, 205] width 133 height 8
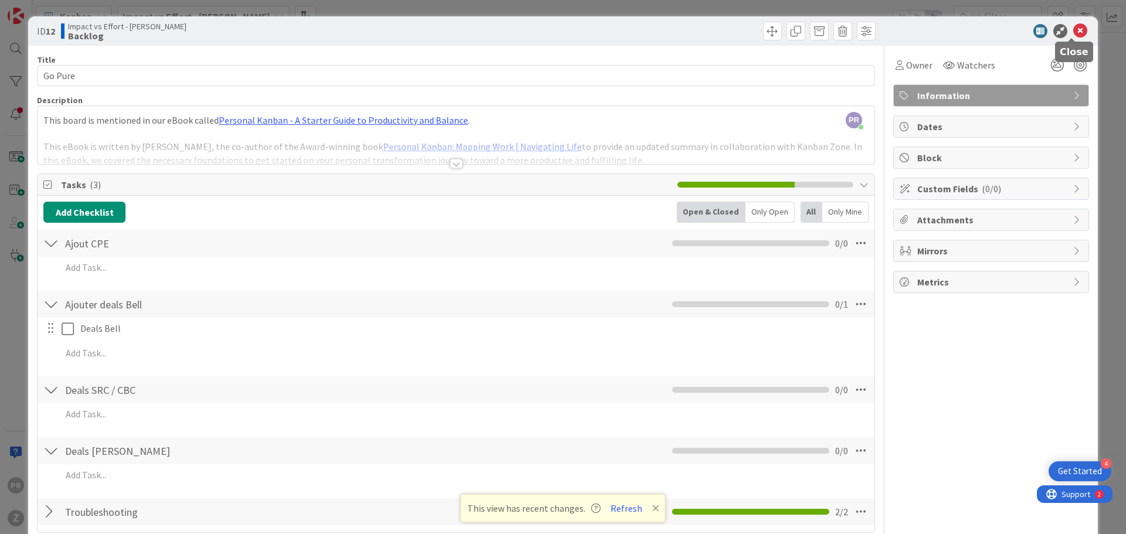
click at [1074, 27] on icon at bounding box center [1080, 31] width 14 height 14
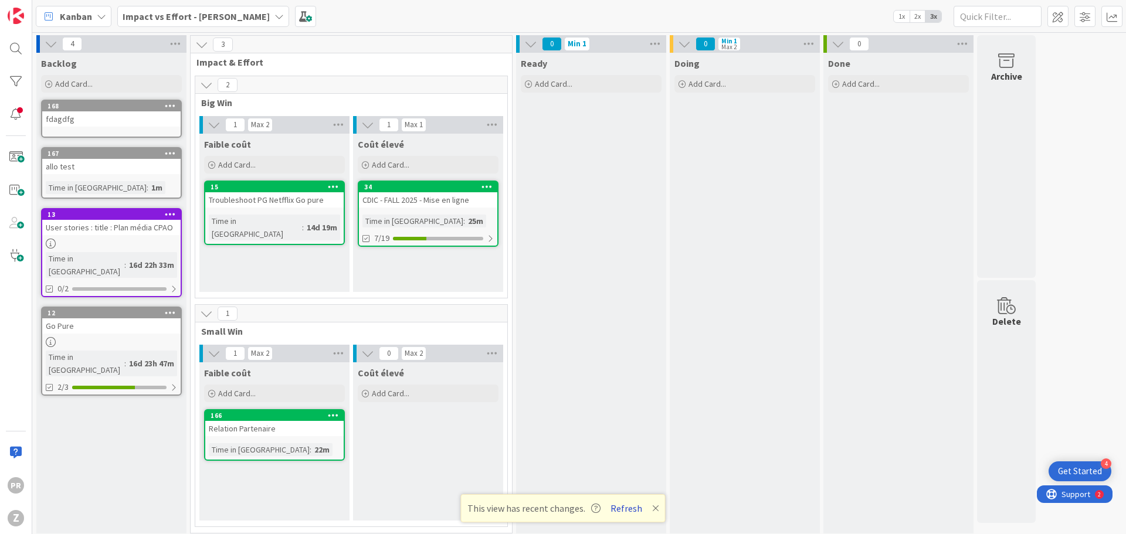
click at [621, 504] on button "Refresh" at bounding box center [626, 508] width 40 height 15
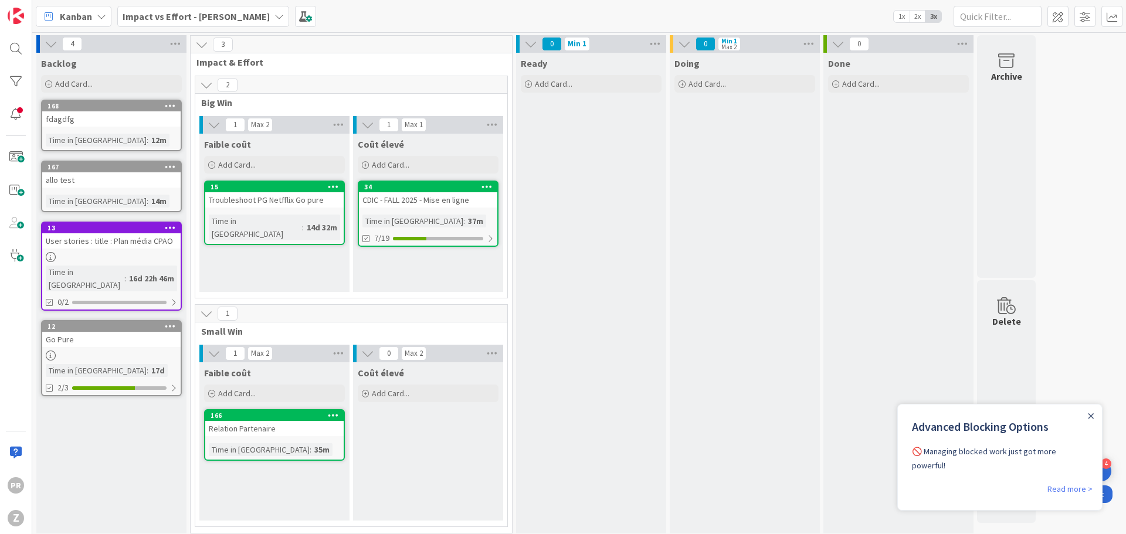
click at [1086, 418] on div at bounding box center [1090, 415] width 9 height 9
click at [1089, 410] on div "Close Announcement" at bounding box center [1091, 416] width 6 height 12
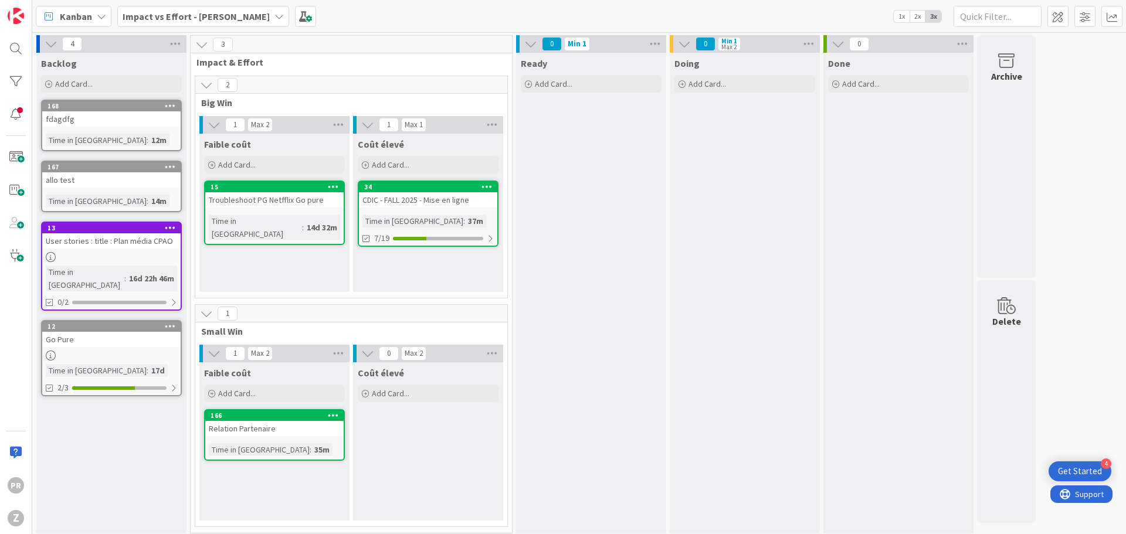
click at [80, 15] on span "Kanban" at bounding box center [76, 16] width 32 height 14
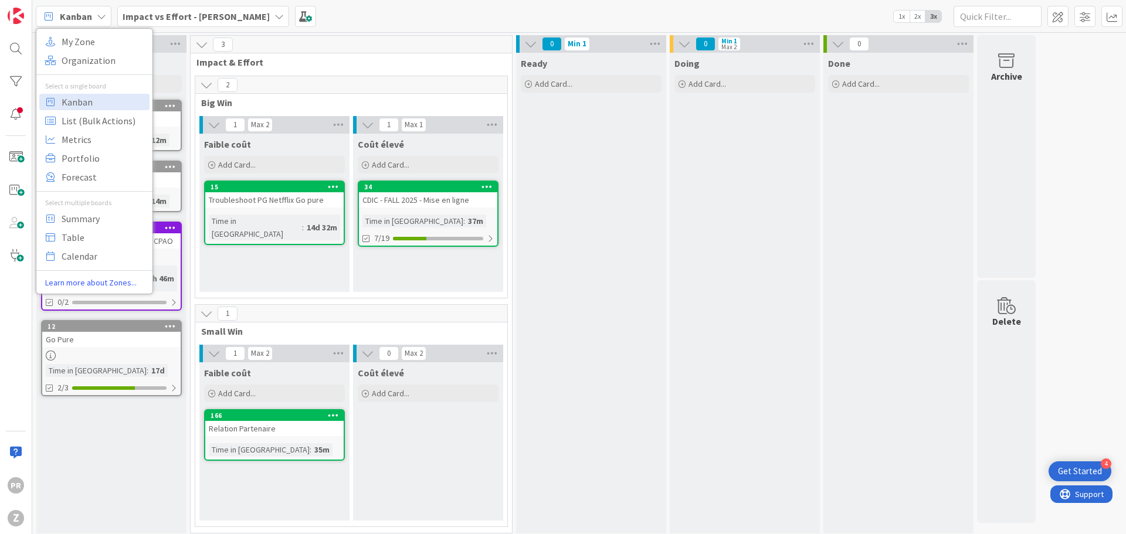
click at [277, 18] on icon at bounding box center [279, 16] width 9 height 9
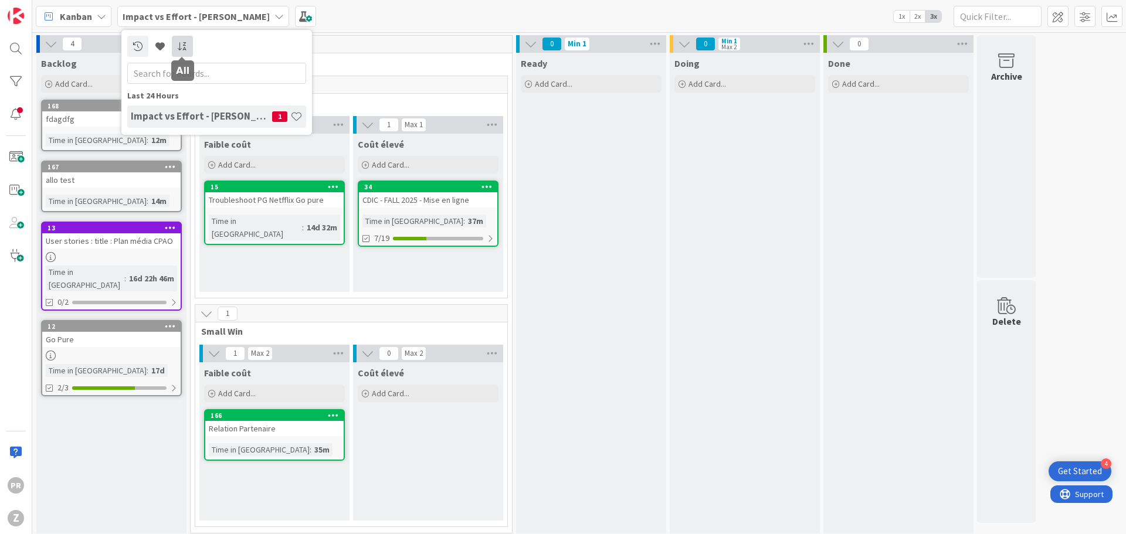
click at [180, 47] on icon at bounding box center [182, 46] width 11 height 9
click at [84, 26] on div "Kanban" at bounding box center [74, 16] width 76 height 21
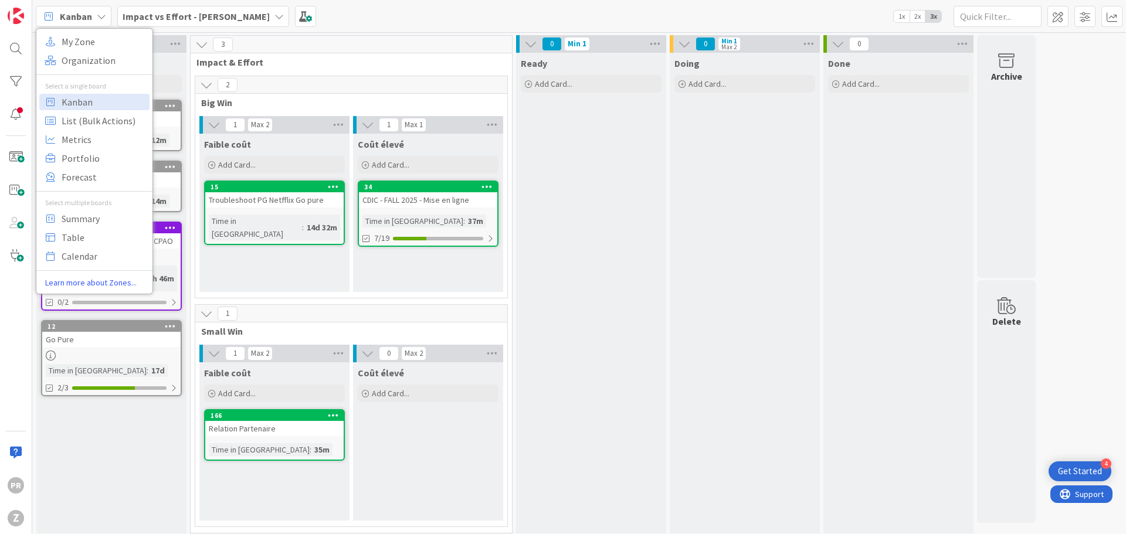
click at [233, 12] on b "Impact vs Effort - [PERSON_NAME]" at bounding box center [196, 17] width 147 height 12
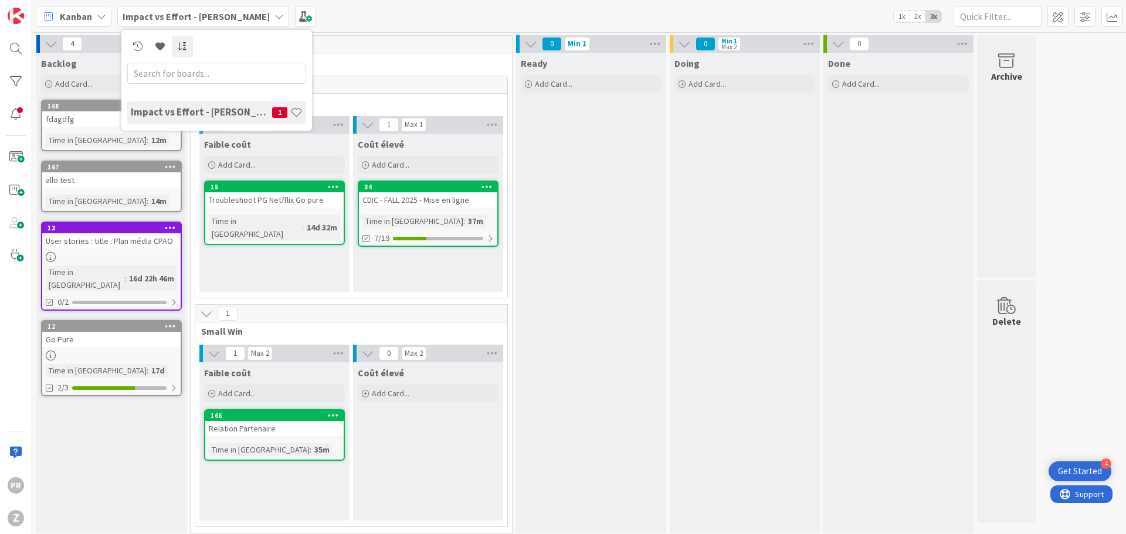
click at [157, 18] on b "Impact vs Effort - [PERSON_NAME]" at bounding box center [196, 17] width 147 height 12
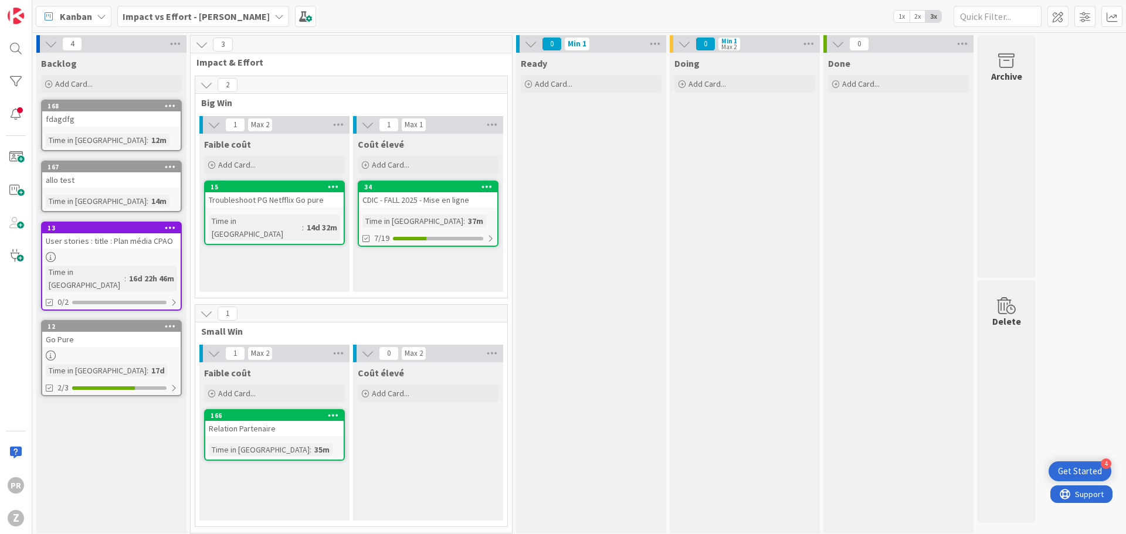
click at [194, 21] on b "Impact vs Effort - [PERSON_NAME]" at bounding box center [196, 17] width 147 height 12
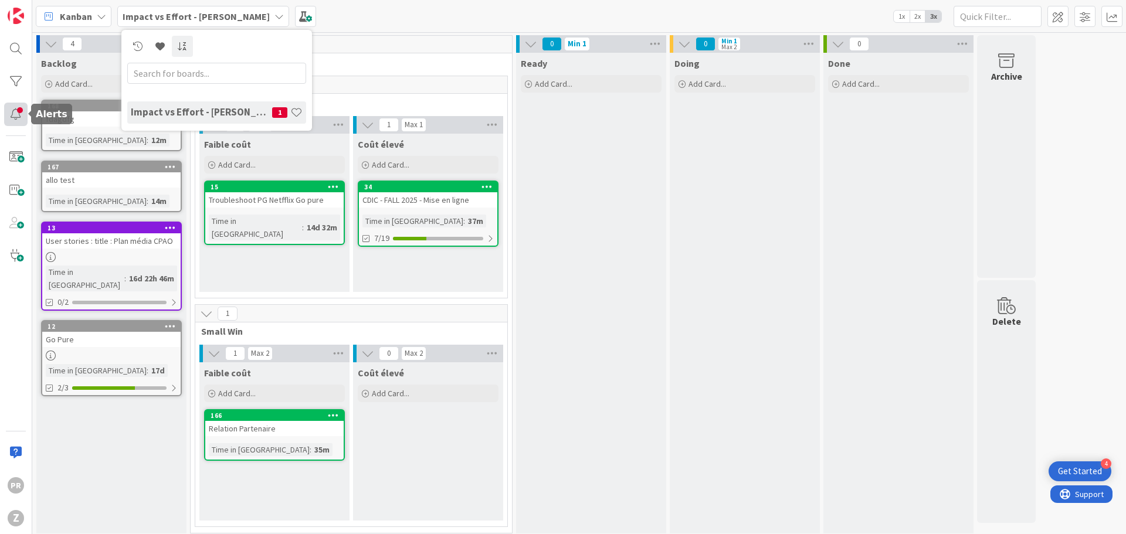
click at [16, 113] on div at bounding box center [15, 114] width 23 height 23
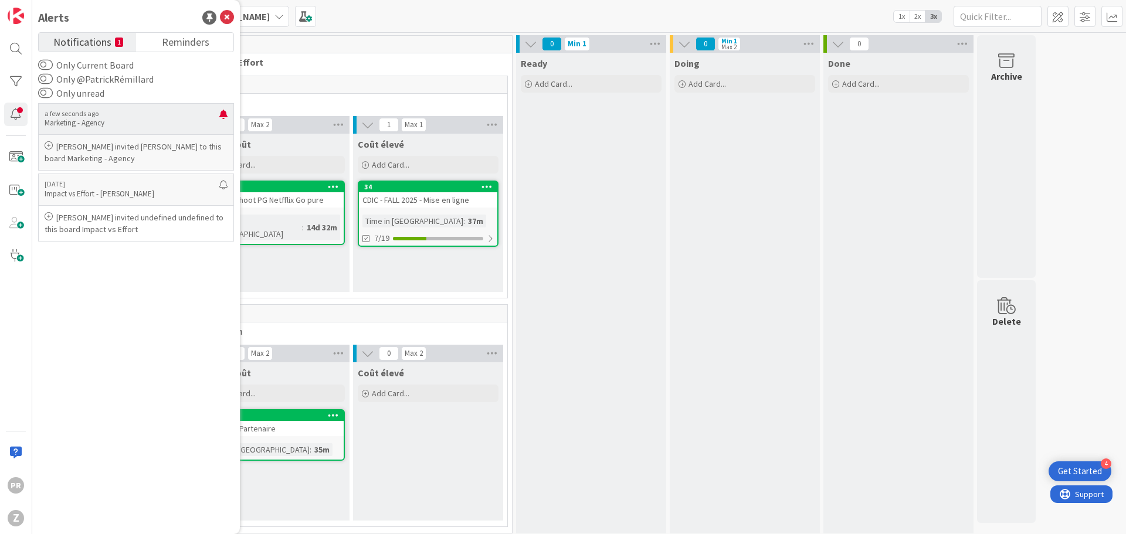
click at [126, 106] on div "a few seconds ago Marketing - Agency" at bounding box center [136, 118] width 196 height 31
drag, startPoint x: 126, startPoint y: 106, endPoint x: 62, endPoint y: 120, distance: 64.9
click at [62, 120] on div "a few seconds ago Marketing - Agency" at bounding box center [136, 118] width 196 height 31
click at [62, 120] on p "Marketing - Agency" at bounding box center [132, 123] width 175 height 11
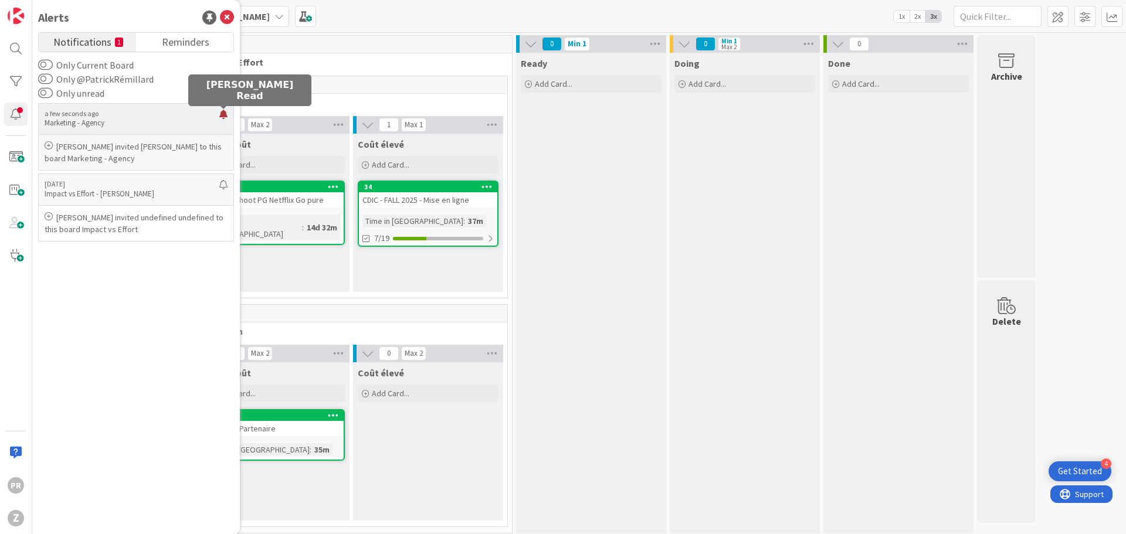
click at [227, 117] on div at bounding box center [223, 119] width 8 height 19
click at [96, 112] on p "a few seconds ago" at bounding box center [132, 114] width 175 height 8
click at [223, 117] on div at bounding box center [223, 119] width 8 height 19
click at [280, 20] on icon at bounding box center [279, 16] width 9 height 9
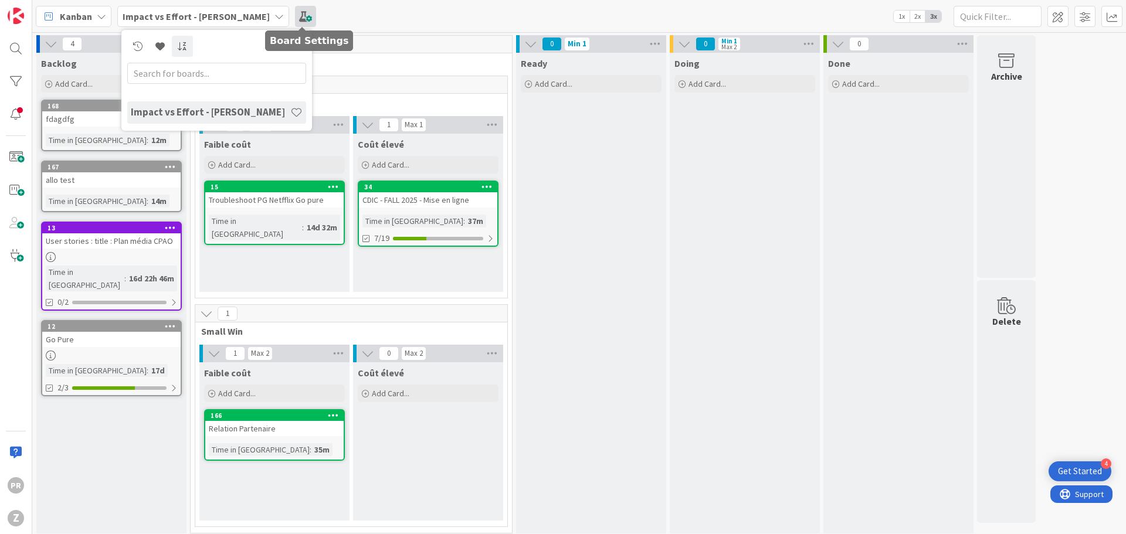
drag, startPoint x: 317, startPoint y: 16, endPoint x: 300, endPoint y: 12, distance: 16.9
click at [300, 12] on div "Kanban My Zone Organization Select a single board Kanban List (Bulk Actions) Me…" at bounding box center [579, 16] width 1094 height 32
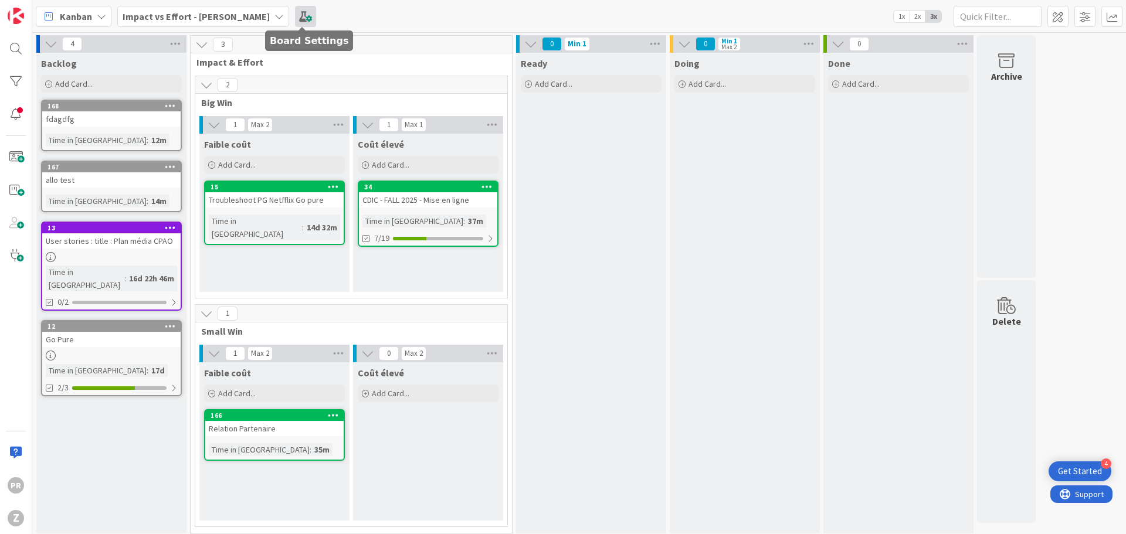
click at [300, 12] on span at bounding box center [305, 16] width 21 height 21
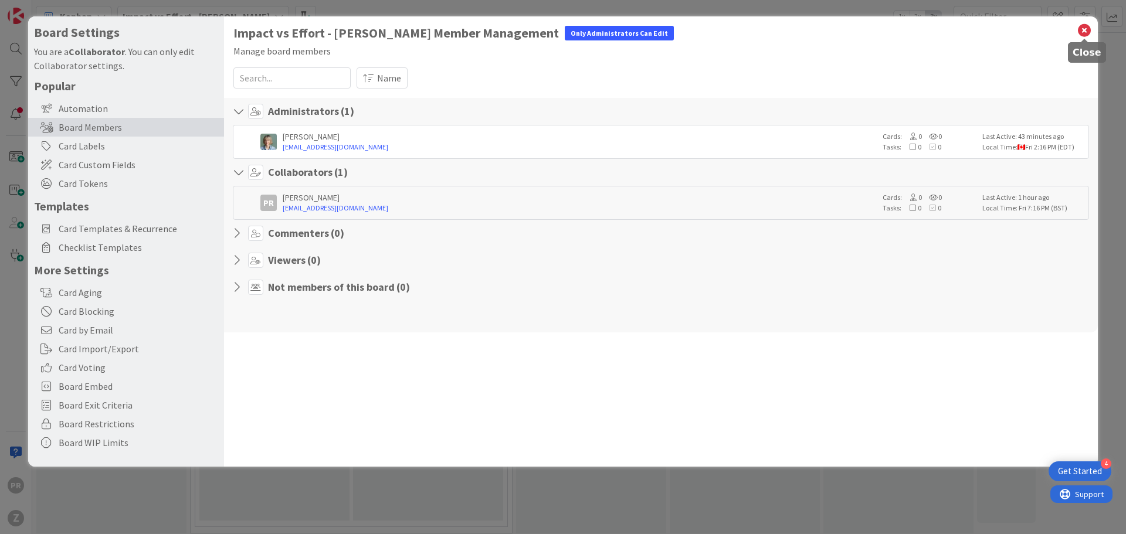
click at [1079, 26] on icon at bounding box center [1084, 30] width 15 height 16
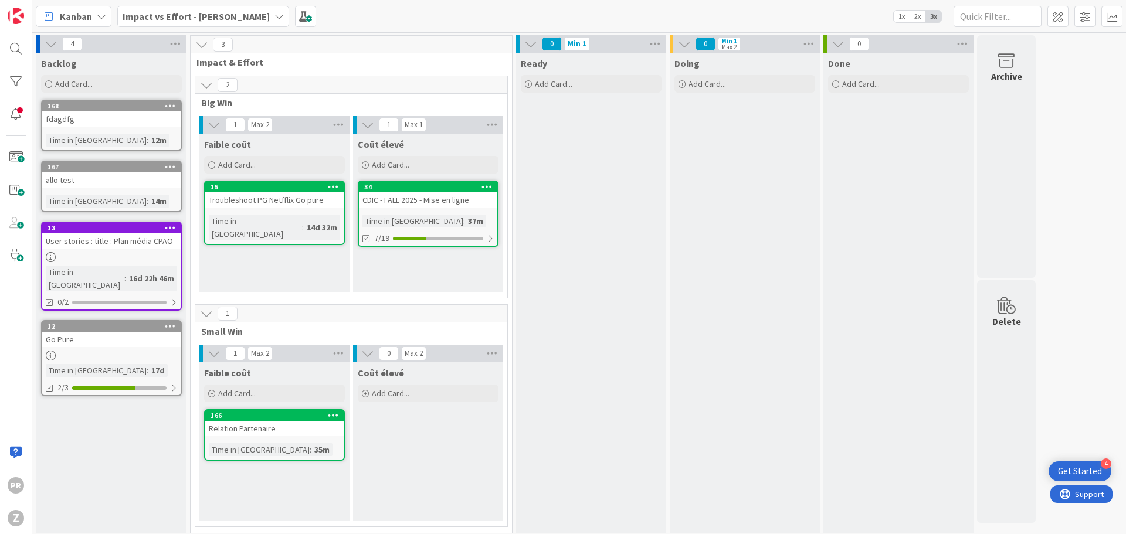
click at [98, 21] on icon at bounding box center [101, 16] width 9 height 9
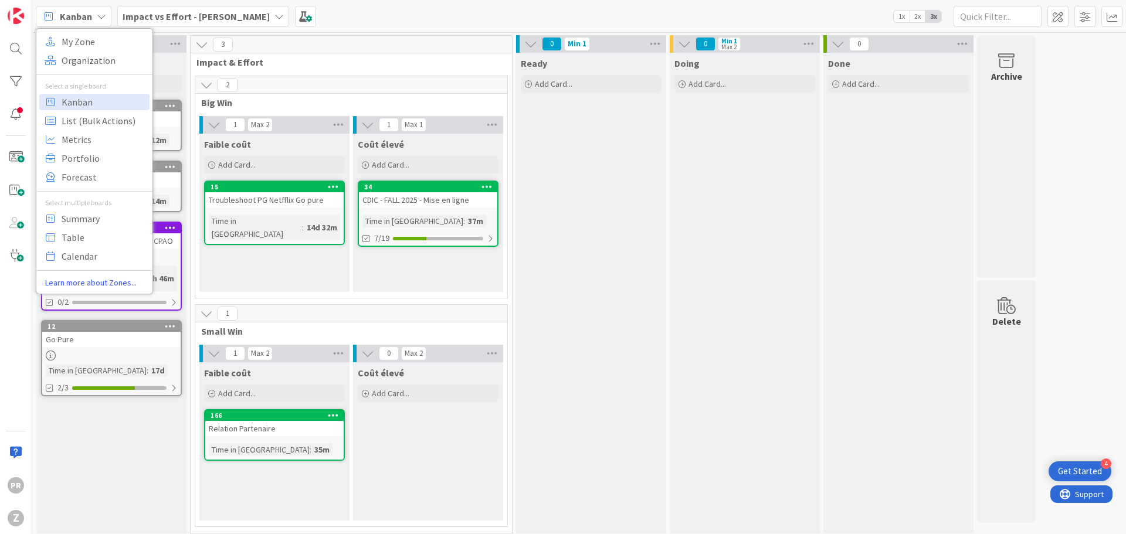
click at [146, 21] on b "Impact vs Effort - [PERSON_NAME]" at bounding box center [196, 17] width 147 height 12
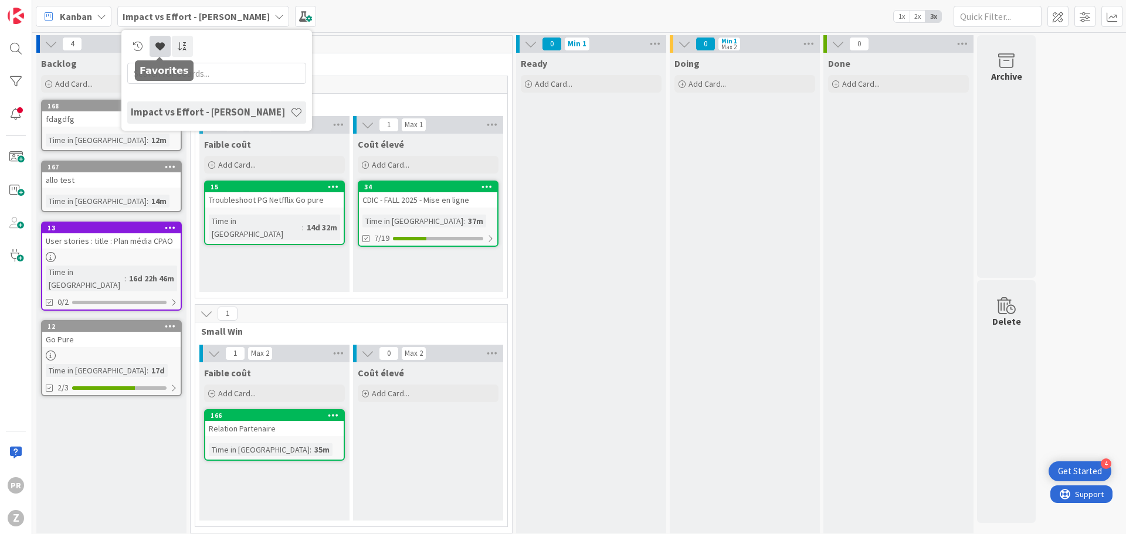
click at [158, 47] on icon at bounding box center [159, 46] width 9 height 9
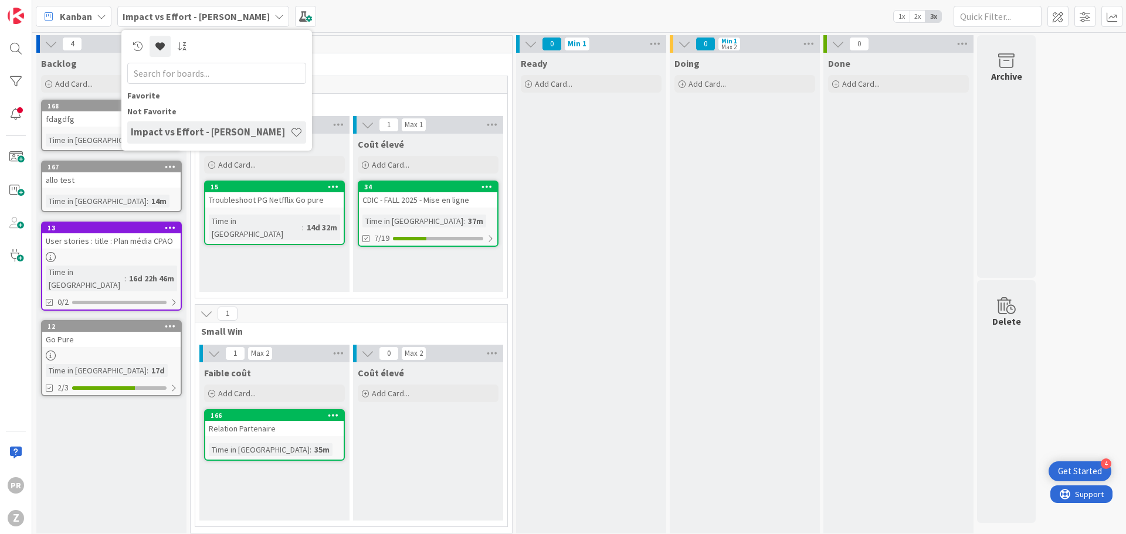
click at [137, 57] on div at bounding box center [216, 60] width 179 height 48
click at [137, 53] on link at bounding box center [137, 46] width 21 height 21
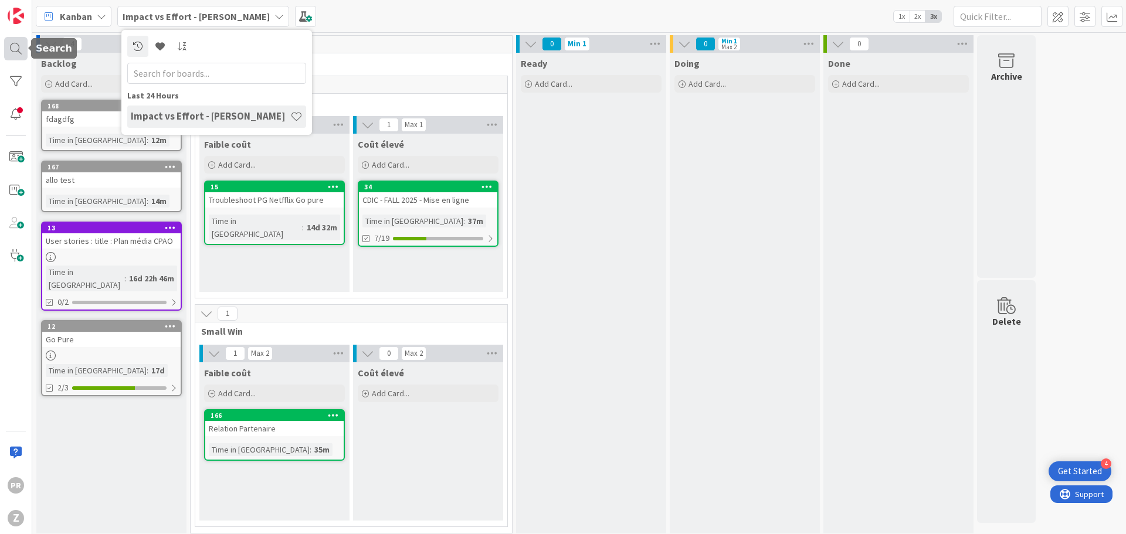
click at [14, 55] on div at bounding box center [15, 48] width 23 height 23
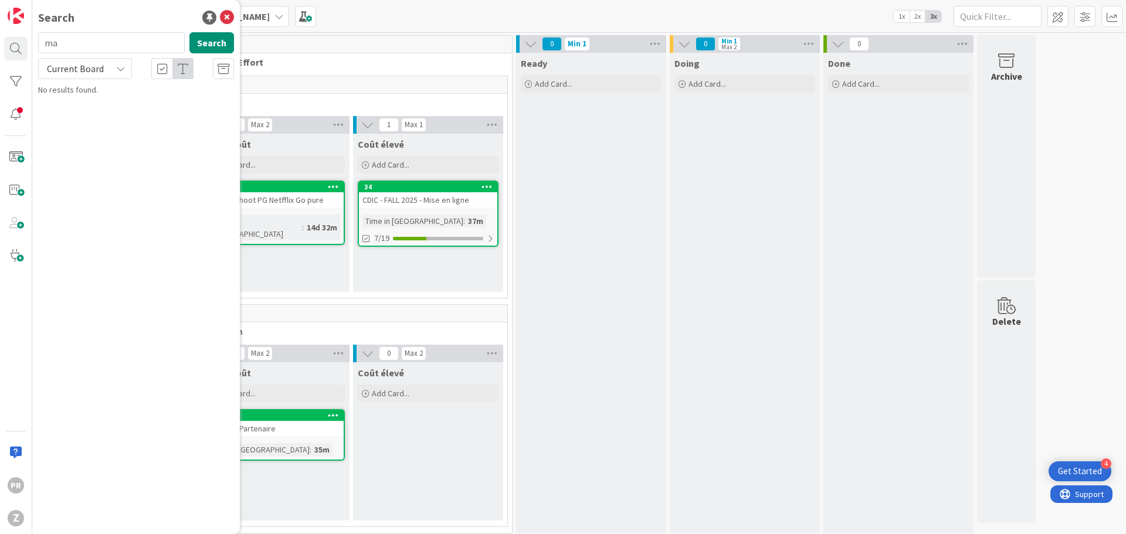
type input "m"
click at [13, 119] on div at bounding box center [15, 114] width 23 height 23
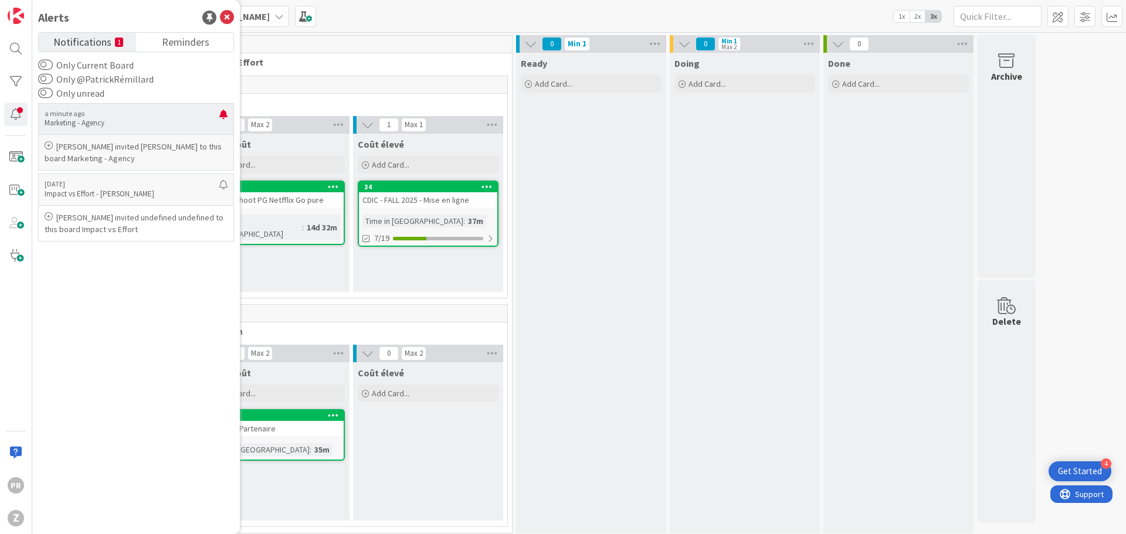
click at [62, 123] on p "Marketing - Agency" at bounding box center [132, 123] width 175 height 11
click at [45, 61] on button "Only Current Board" at bounding box center [45, 65] width 15 height 12
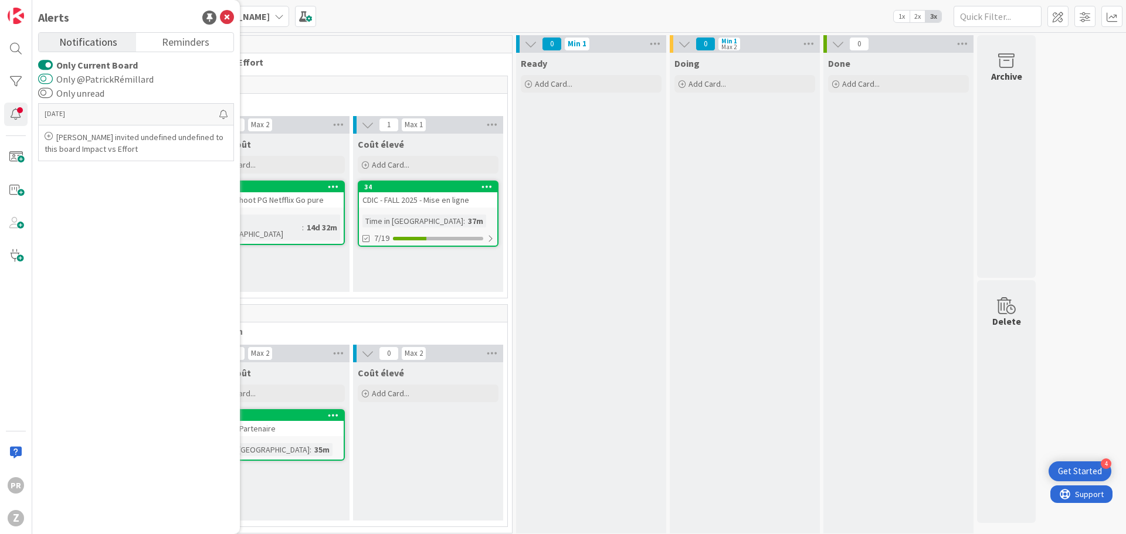
click at [40, 76] on button "Only @PatrickRémillard" at bounding box center [45, 79] width 15 height 12
click at [45, 86] on label "Only @PatrickRémillard" at bounding box center [98, 79] width 120 height 14
click at [45, 85] on button "Only @PatrickRémillard" at bounding box center [45, 79] width 15 height 12
click at [46, 93] on button "Only unread" at bounding box center [45, 93] width 15 height 12
click at [47, 81] on button "Only @PatrickRémillard" at bounding box center [45, 79] width 15 height 12
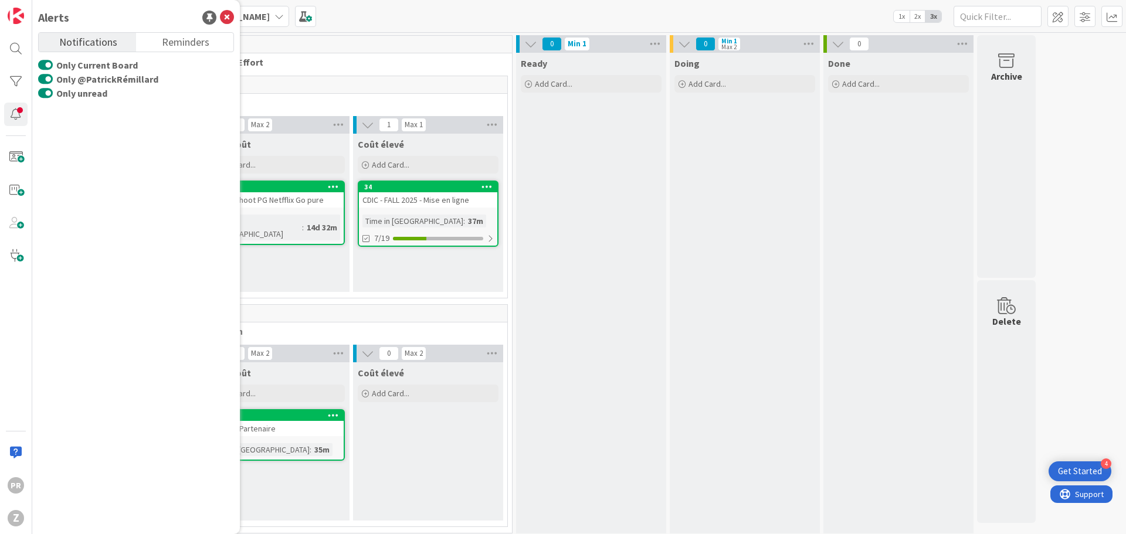
click at [560, 290] on div "Ready Add Card..." at bounding box center [591, 293] width 150 height 481
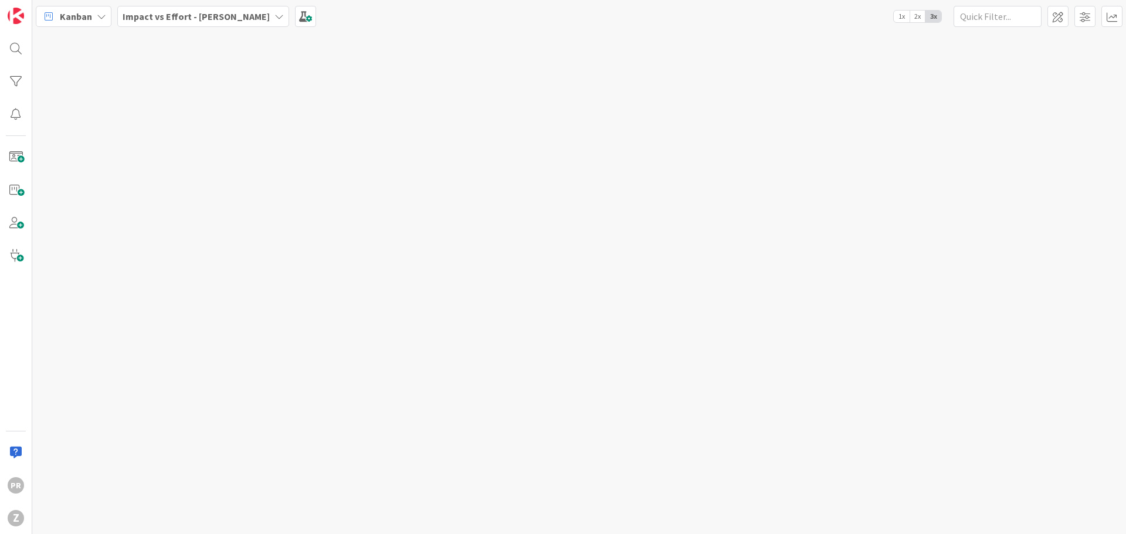
click at [177, 19] on b "Impact vs Effort - [PERSON_NAME]" at bounding box center [196, 17] width 147 height 12
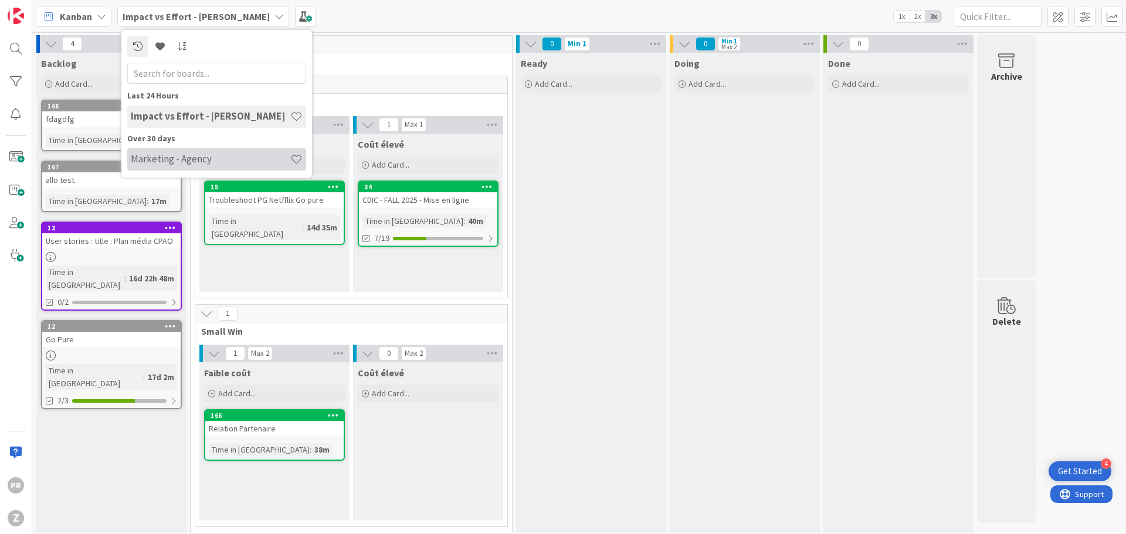
click at [169, 162] on h4 "Marketing - Agency" at bounding box center [211, 159] width 160 height 12
